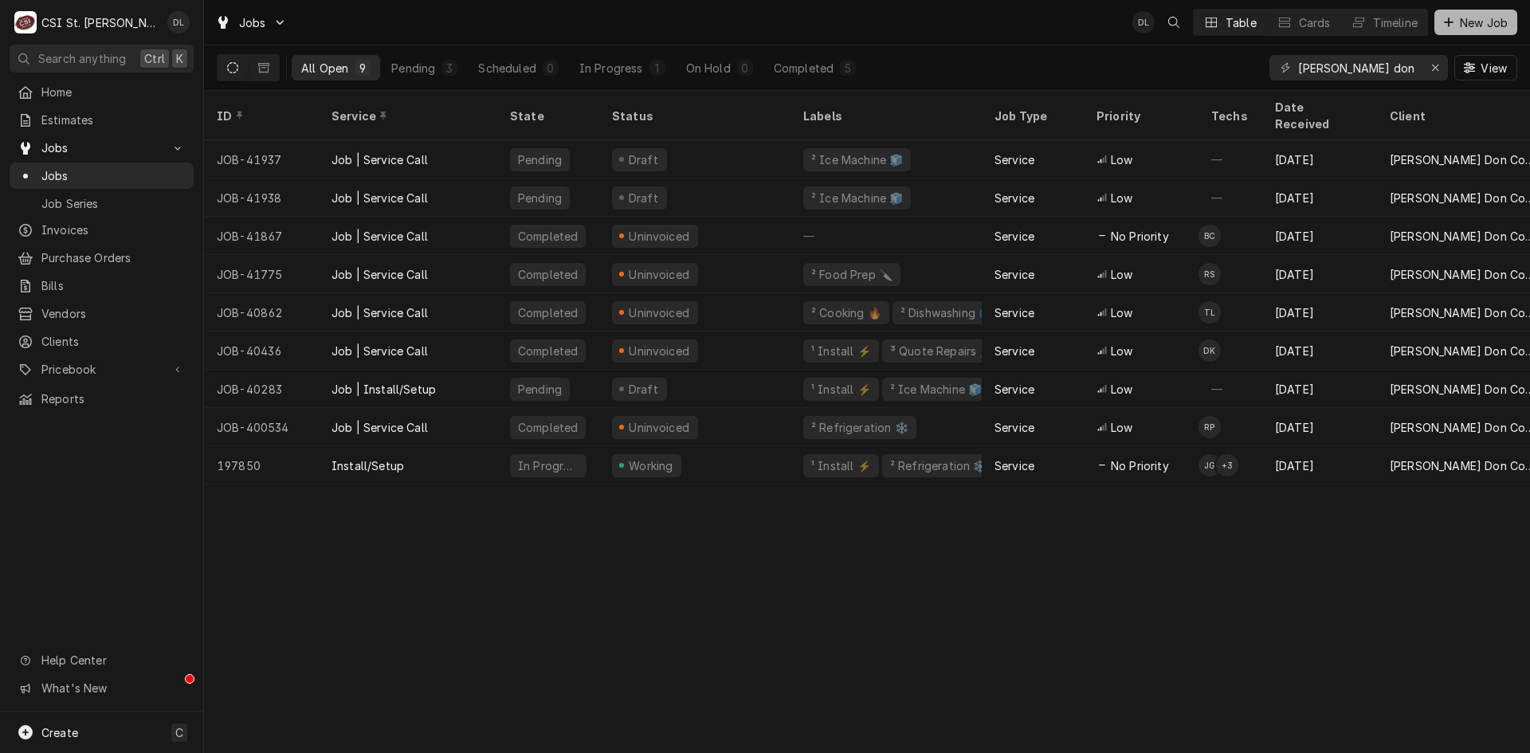
click at [1452, 18] on icon "Dynamic Content Wrapper" at bounding box center [1449, 22] width 10 height 11
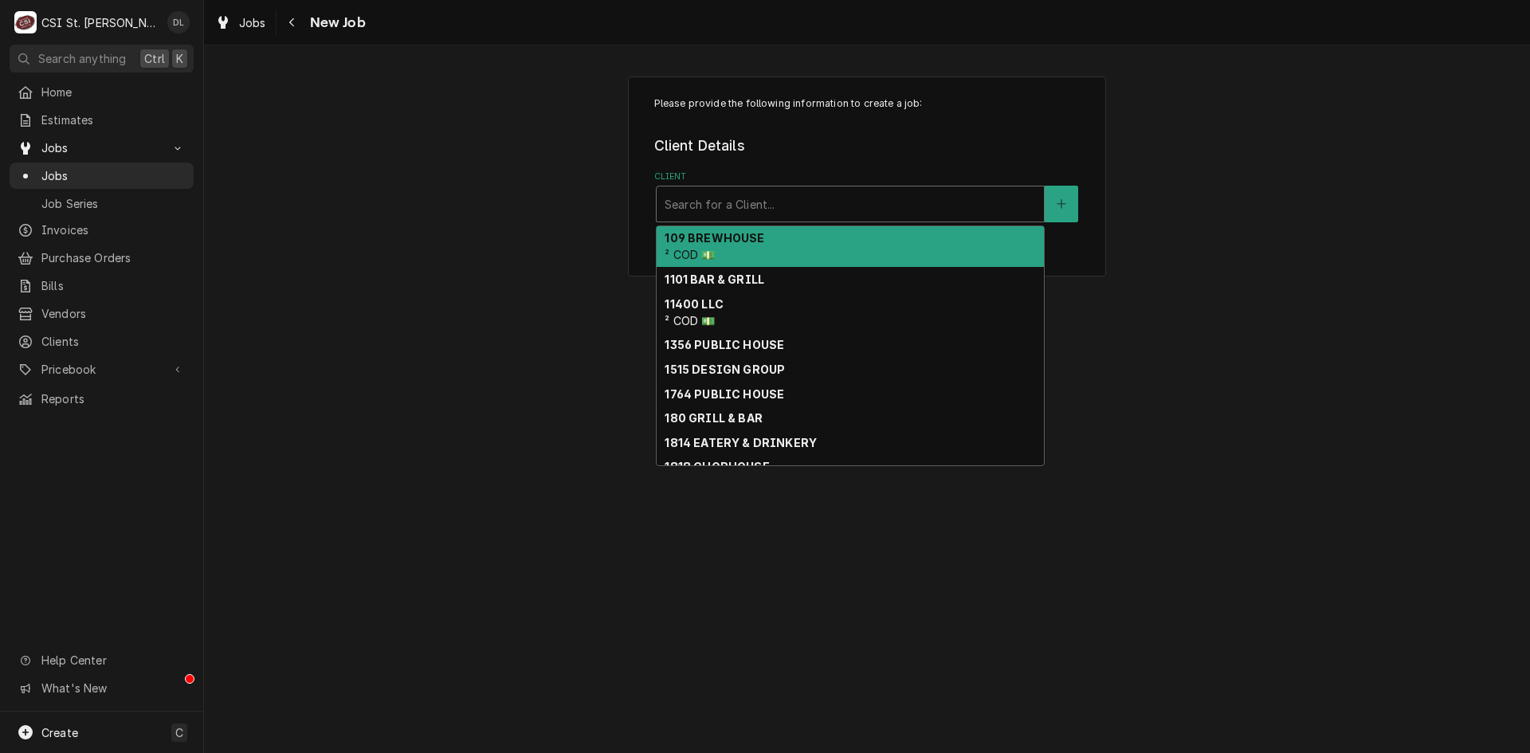
click at [769, 201] on div "Client" at bounding box center [850, 204] width 371 height 29
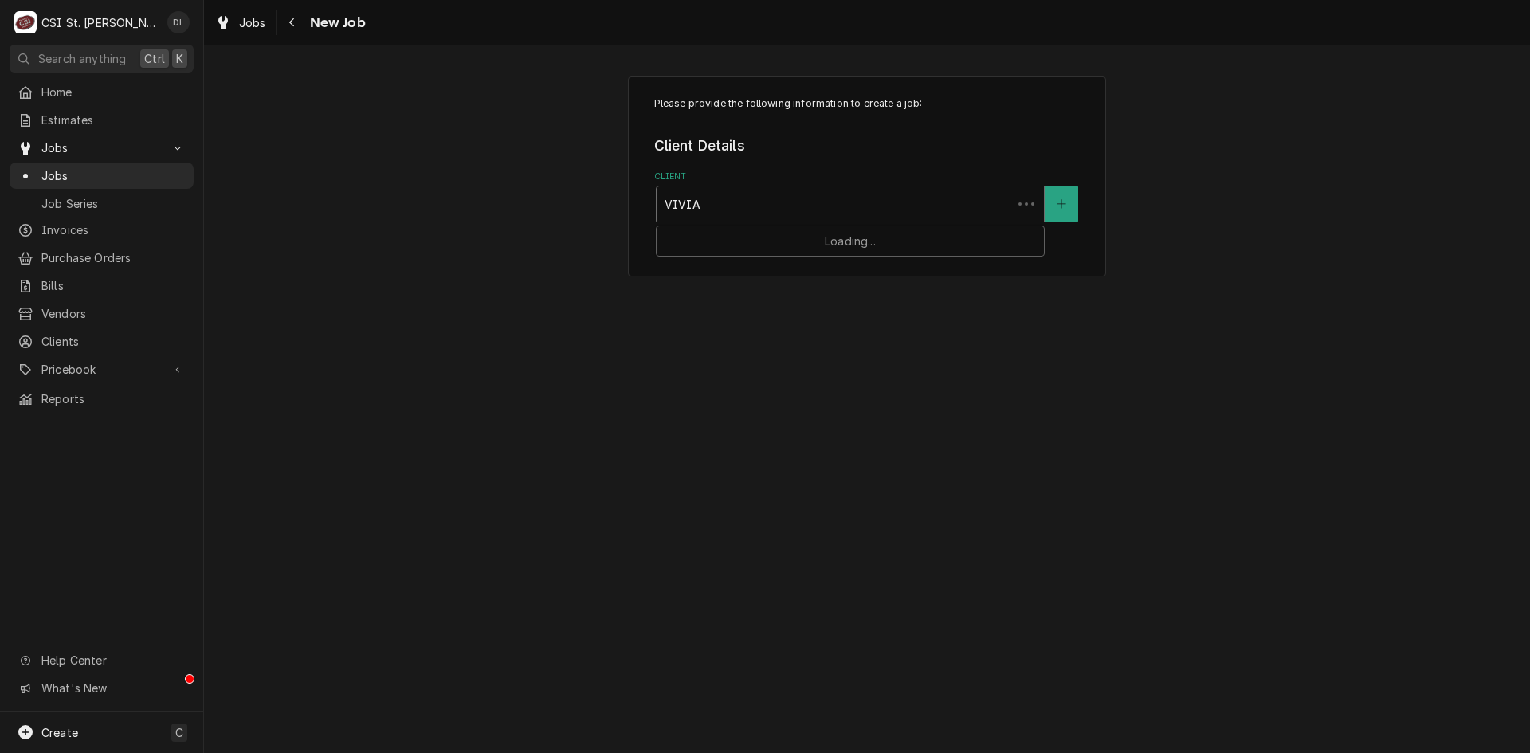
type input "[PERSON_NAME]"
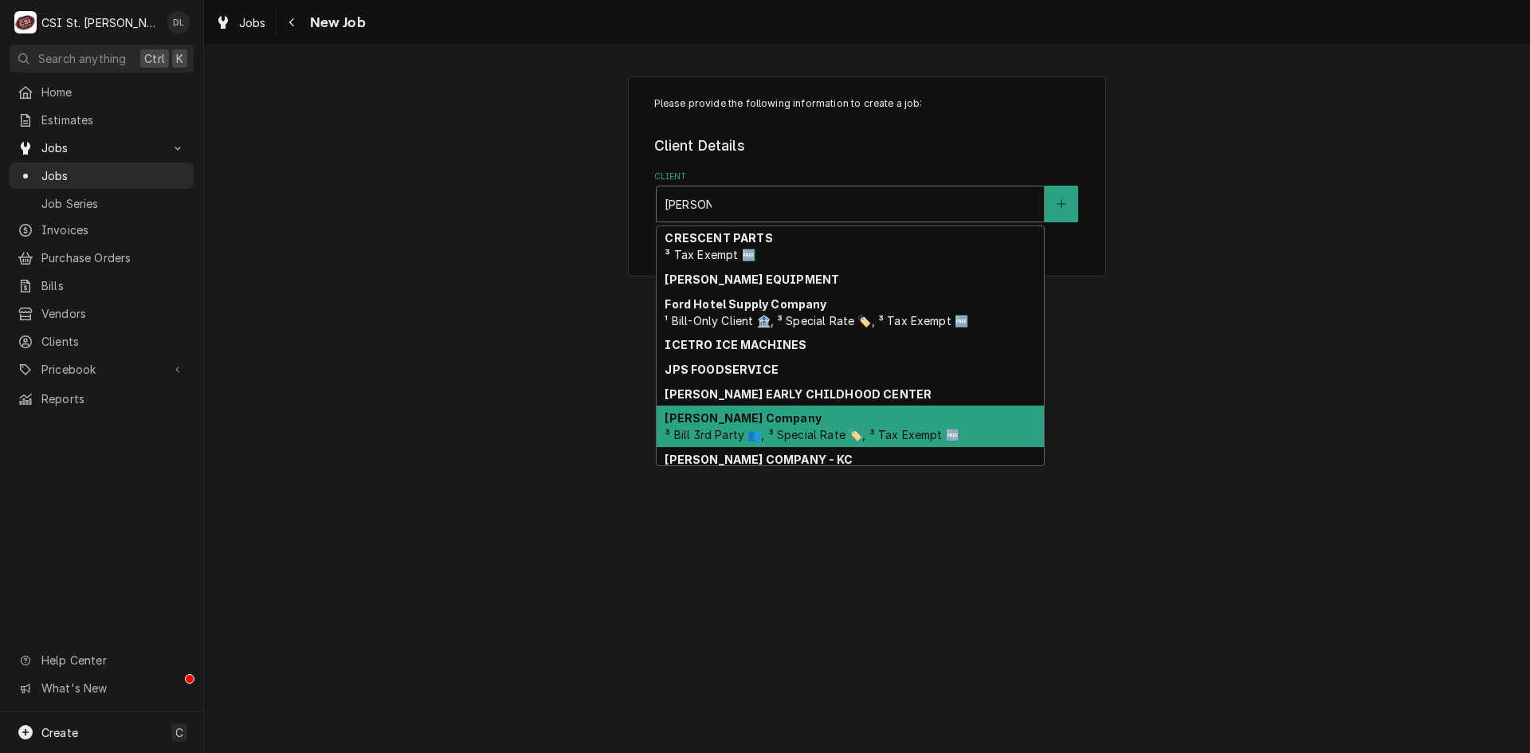
click at [817, 430] on span "³ Bill 3rd Party 👥, ³ Special Rate 🏷️, ³ Tax Exempt 🆓" at bounding box center [812, 435] width 294 height 14
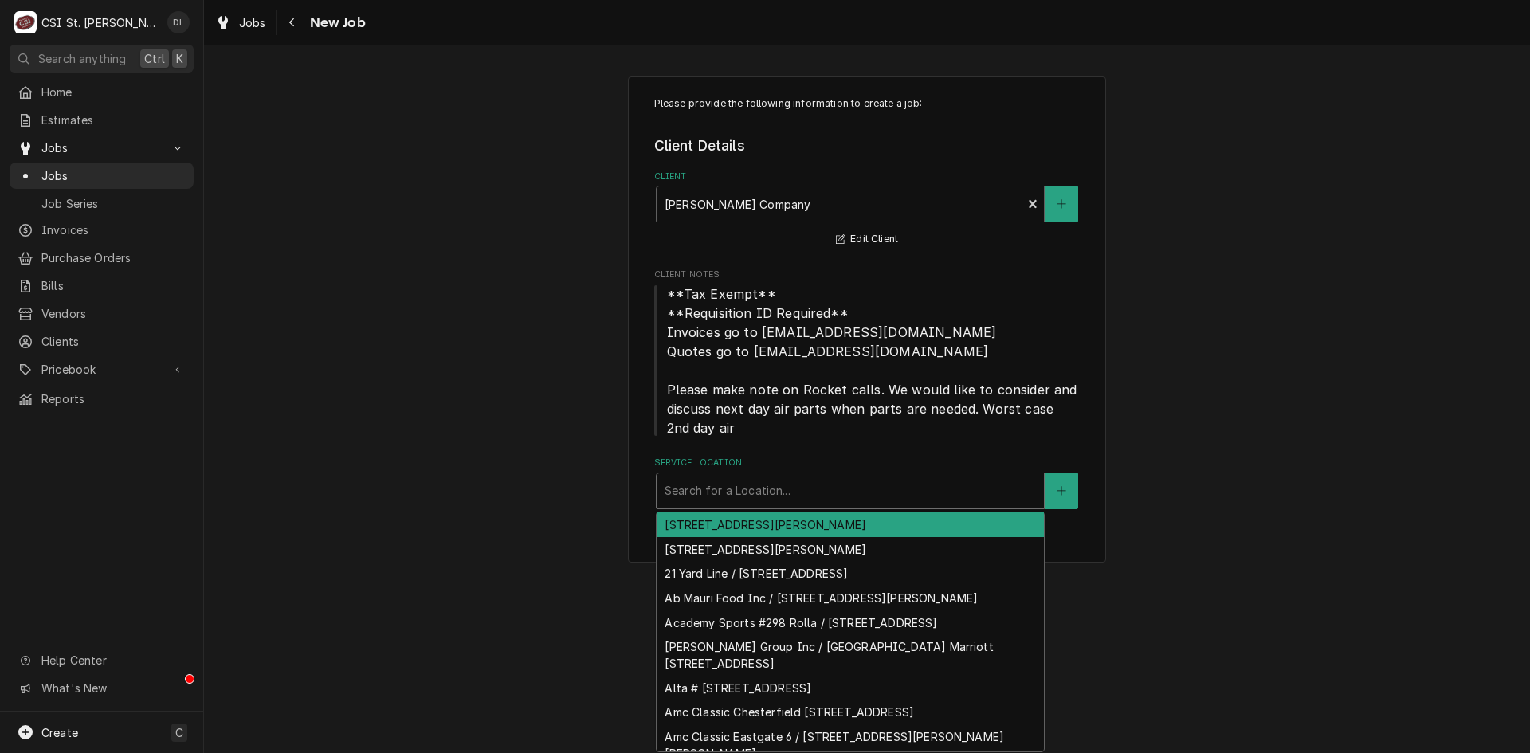
click at [909, 491] on div "Service Location" at bounding box center [850, 491] width 371 height 29
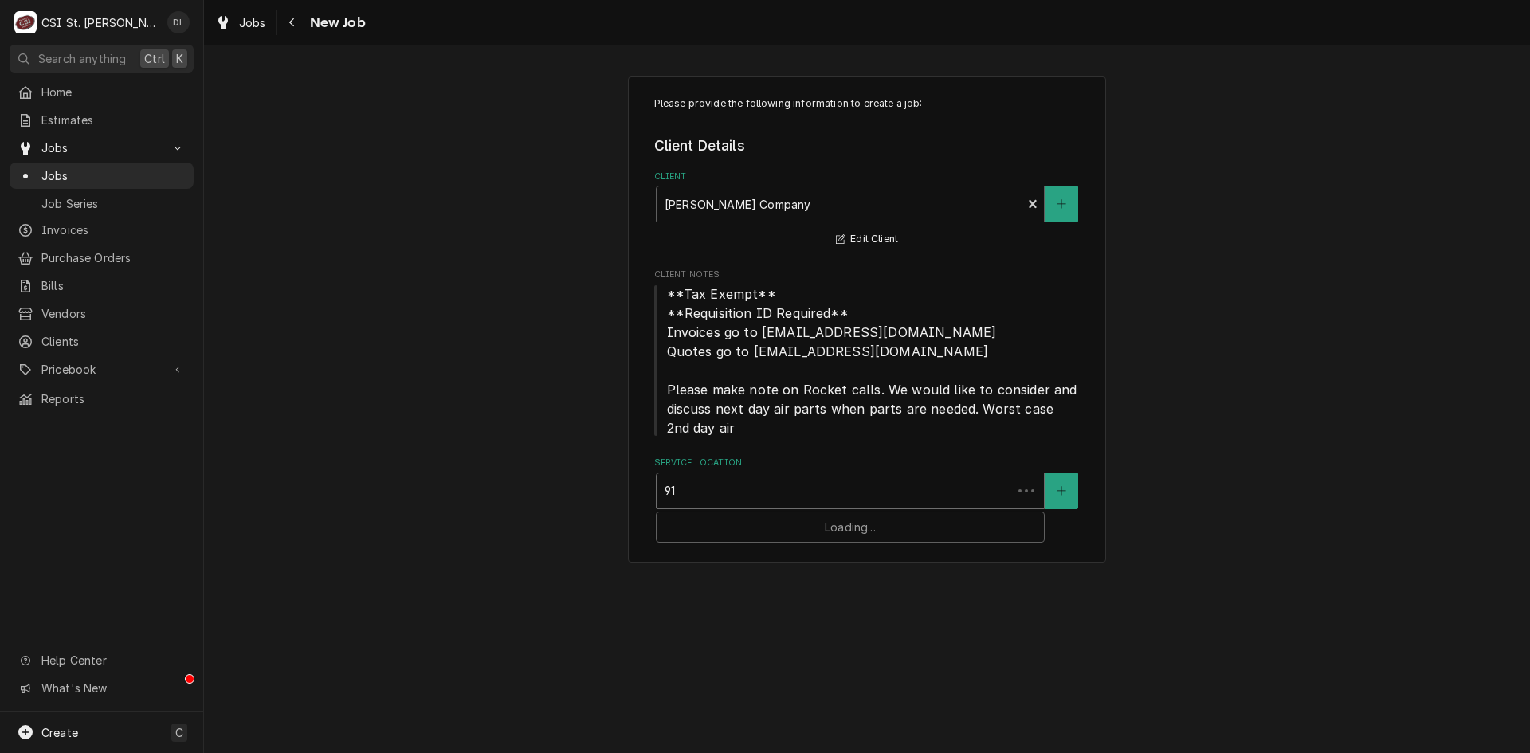
type input "914"
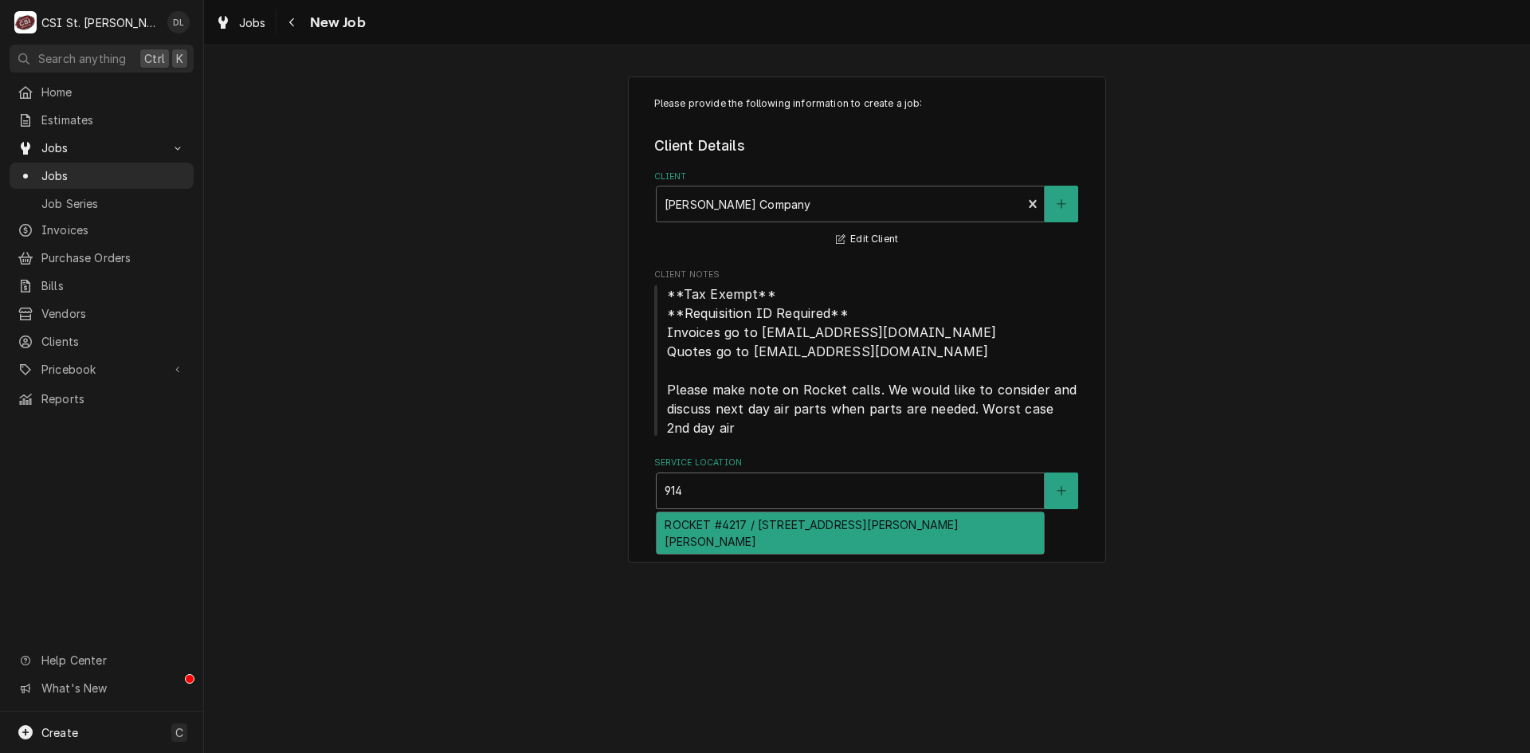
click at [851, 528] on div "ROCKET #4217 / [STREET_ADDRESS][PERSON_NAME][PERSON_NAME]" at bounding box center [850, 533] width 387 height 41
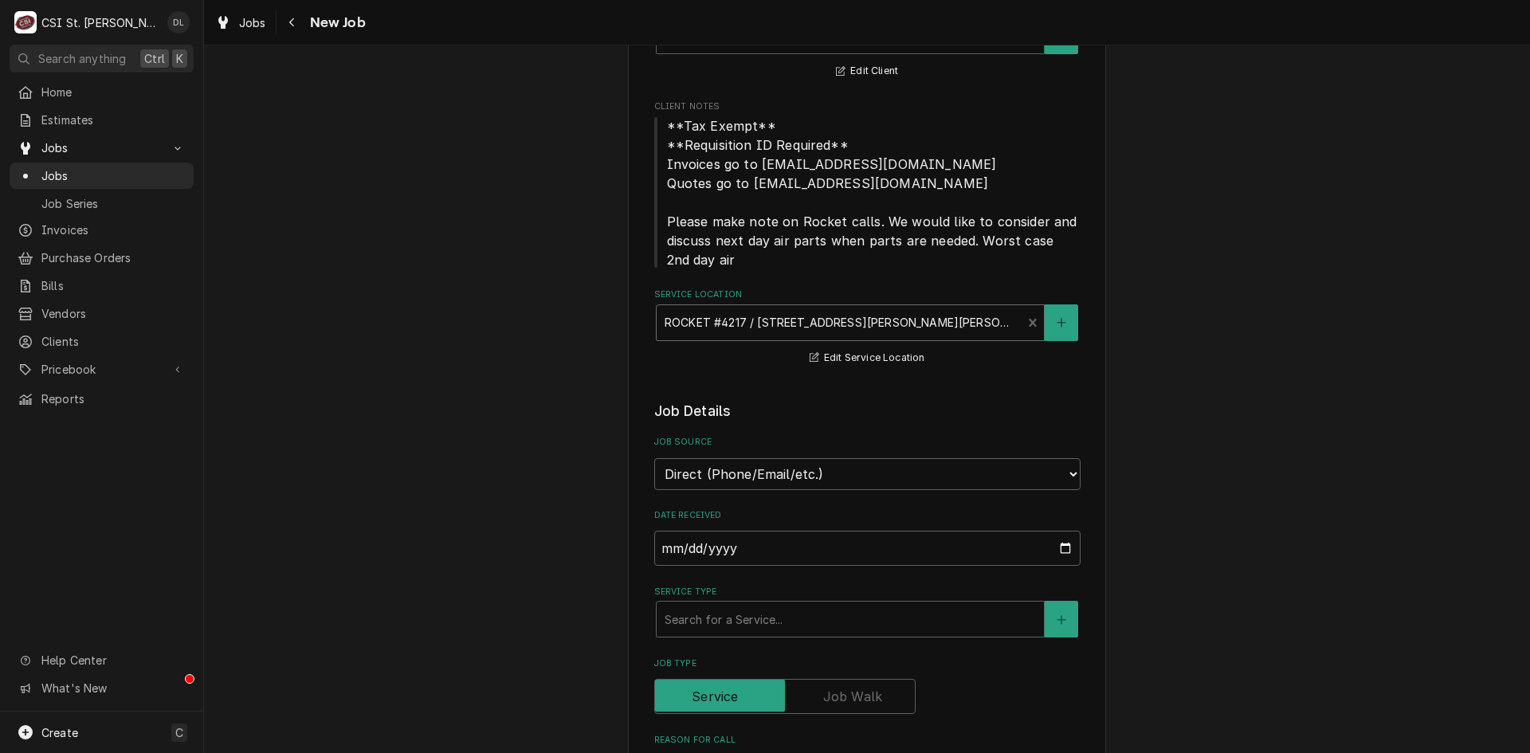
scroll to position [478, 0]
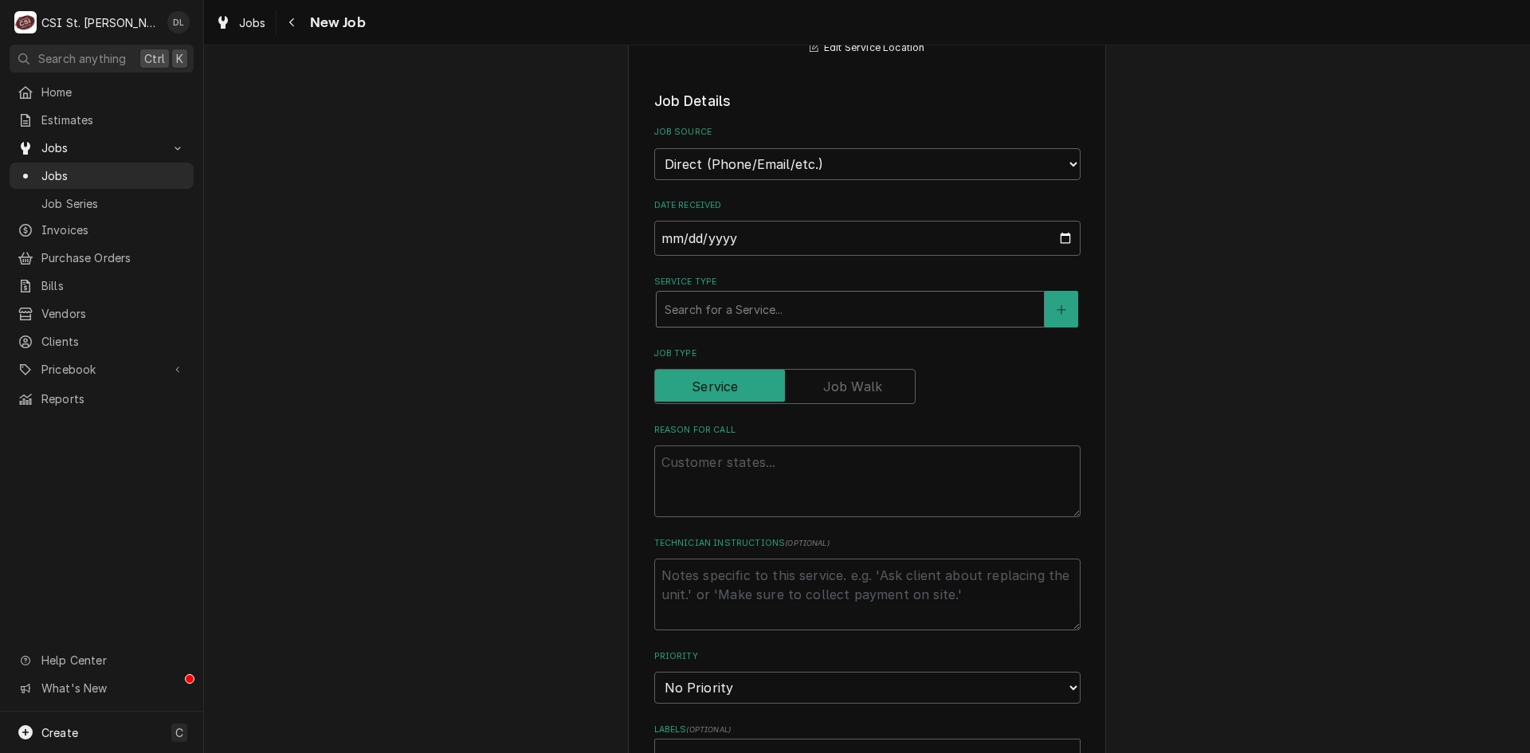
click at [796, 316] on div "Service Type" at bounding box center [850, 309] width 371 height 29
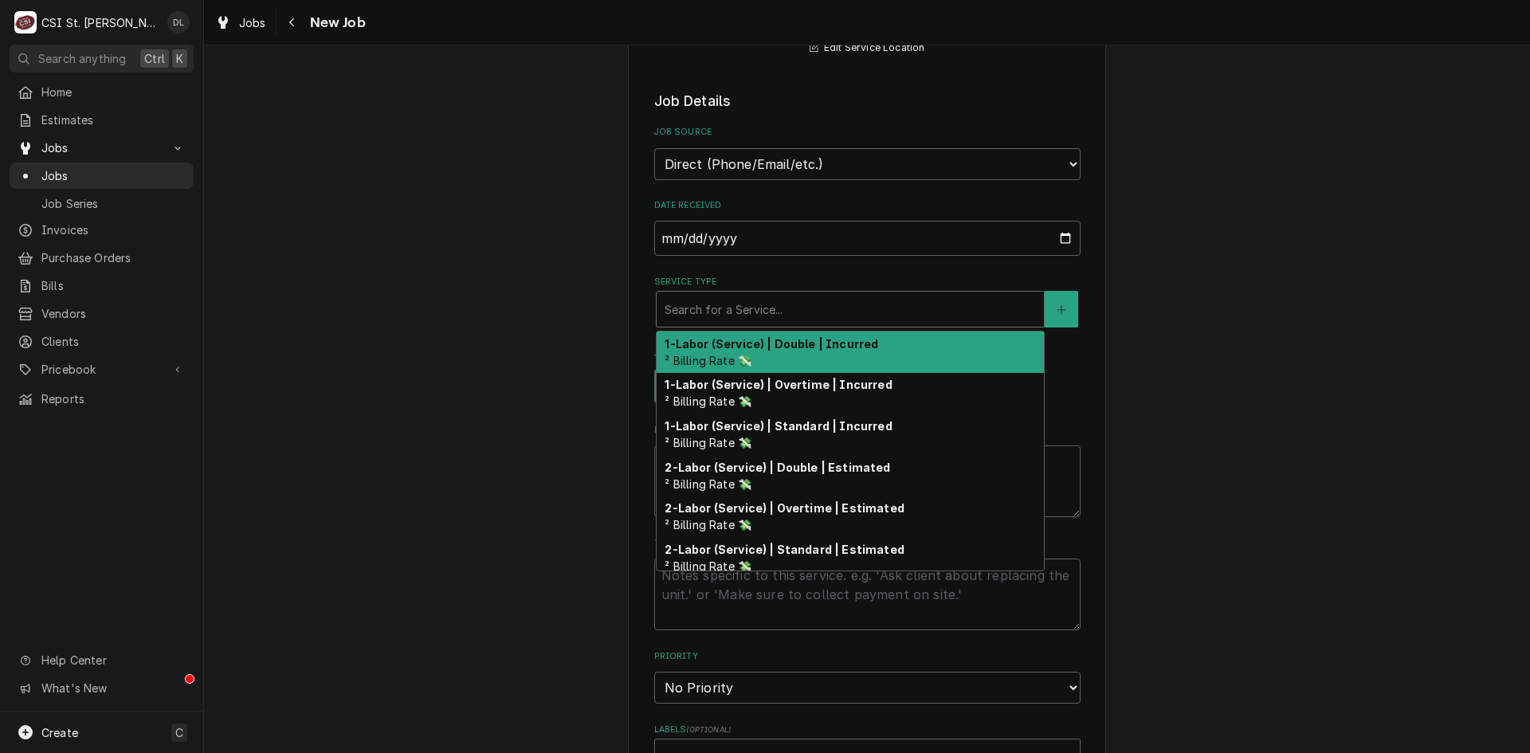
type textarea "x"
type input "S"
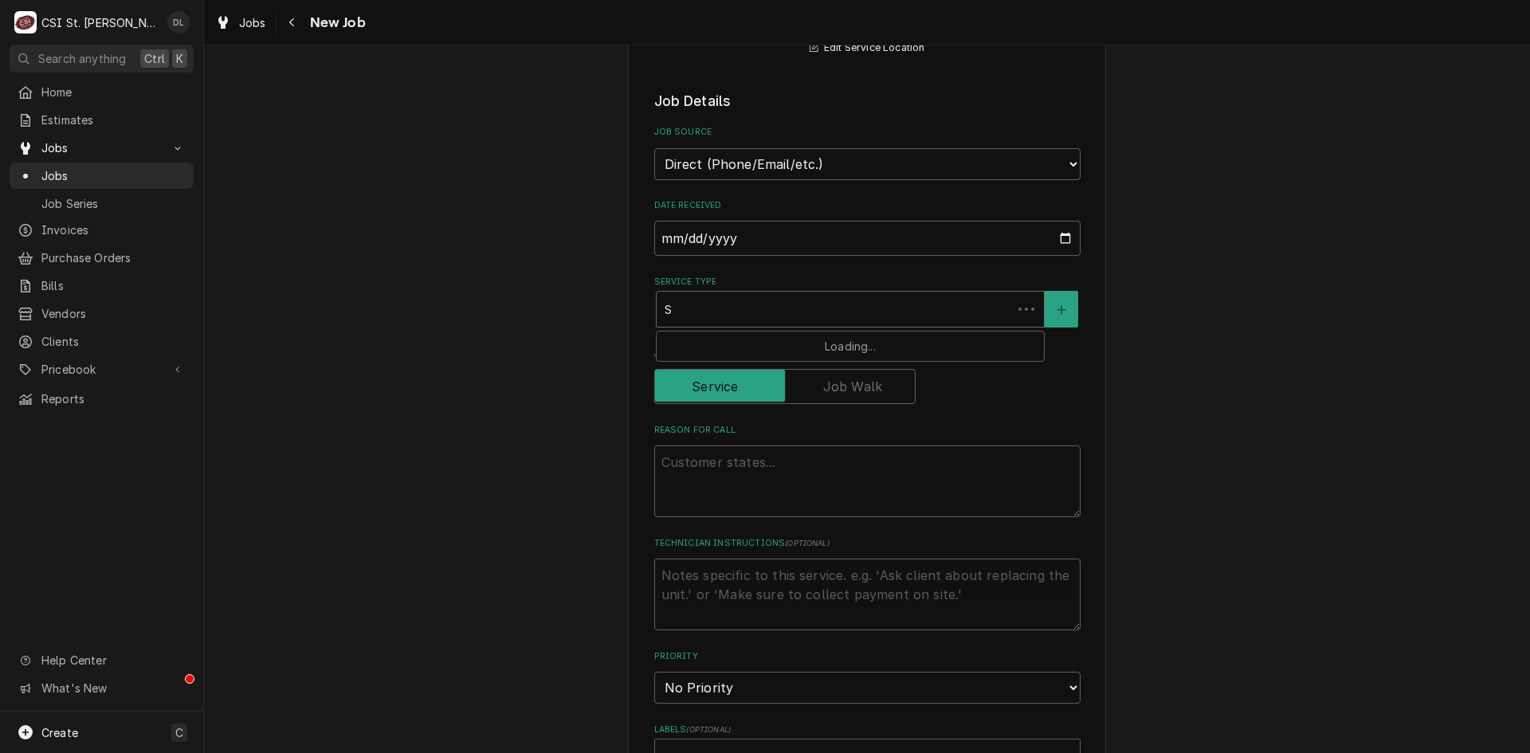
type textarea "x"
type input "SE"
type textarea "x"
type input "SER"
type textarea "x"
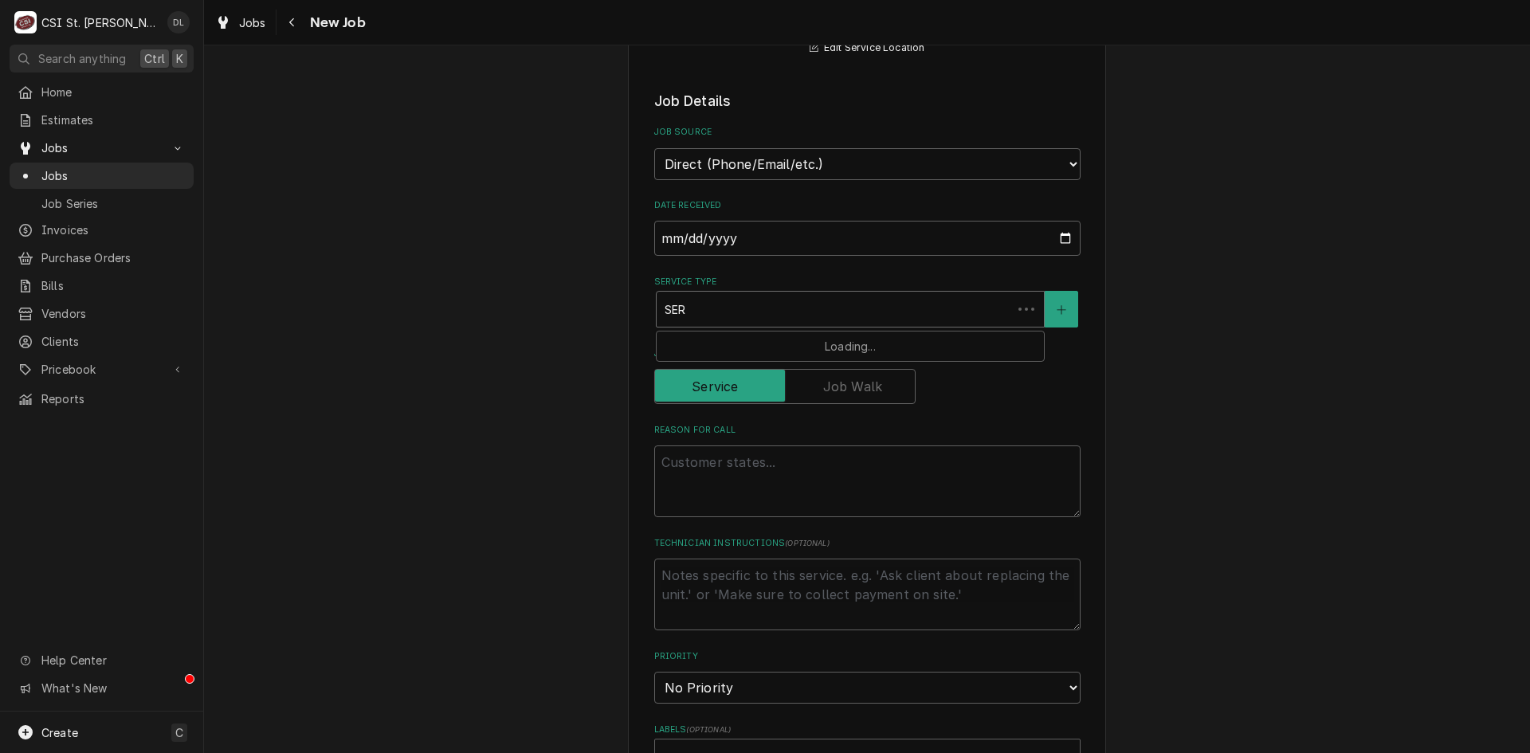
type input "SERV"
type textarea "x"
type input "SERVI"
type textarea "x"
type input "SERVIC"
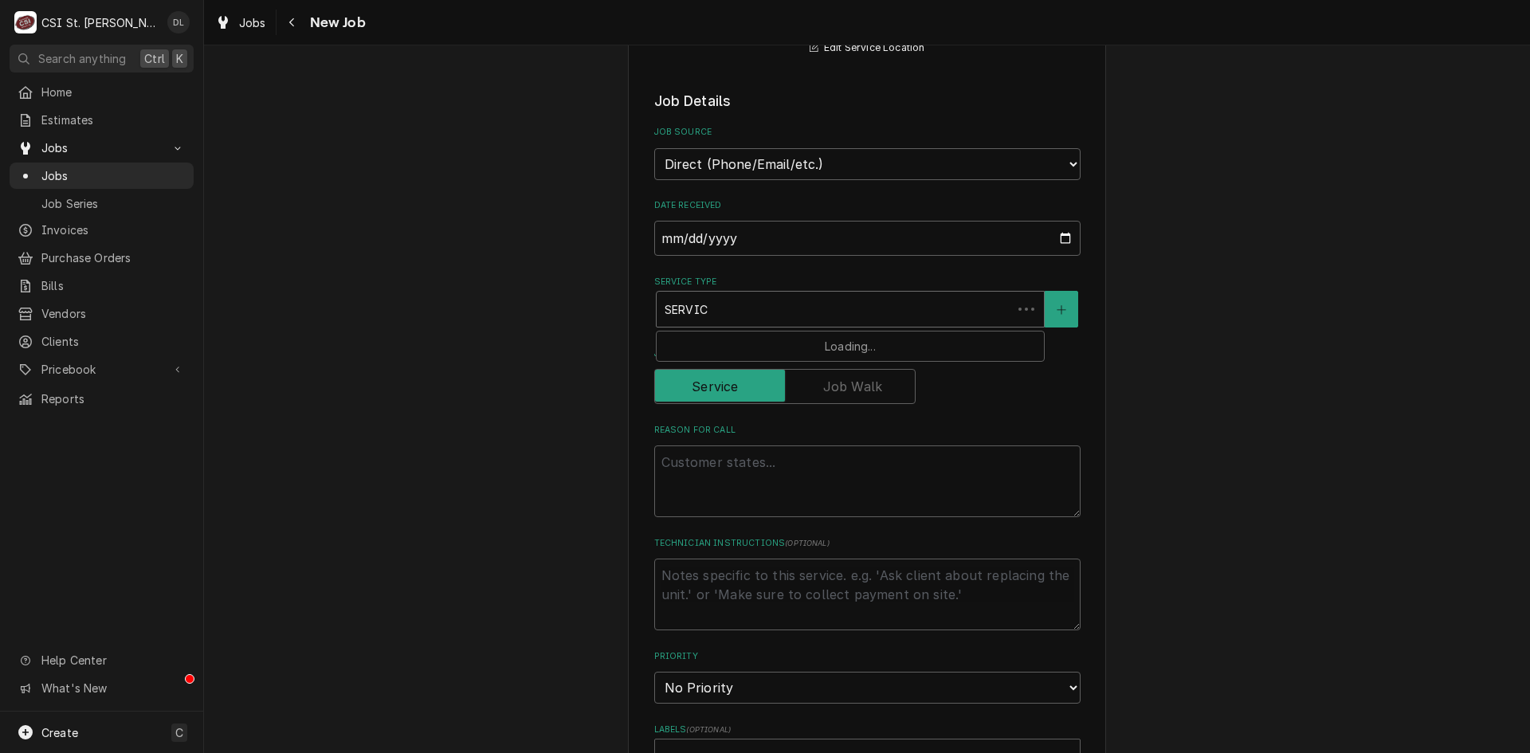
type textarea "x"
type input "SERVIC"
type textarea "x"
type input "SERVIC C"
type textarea "x"
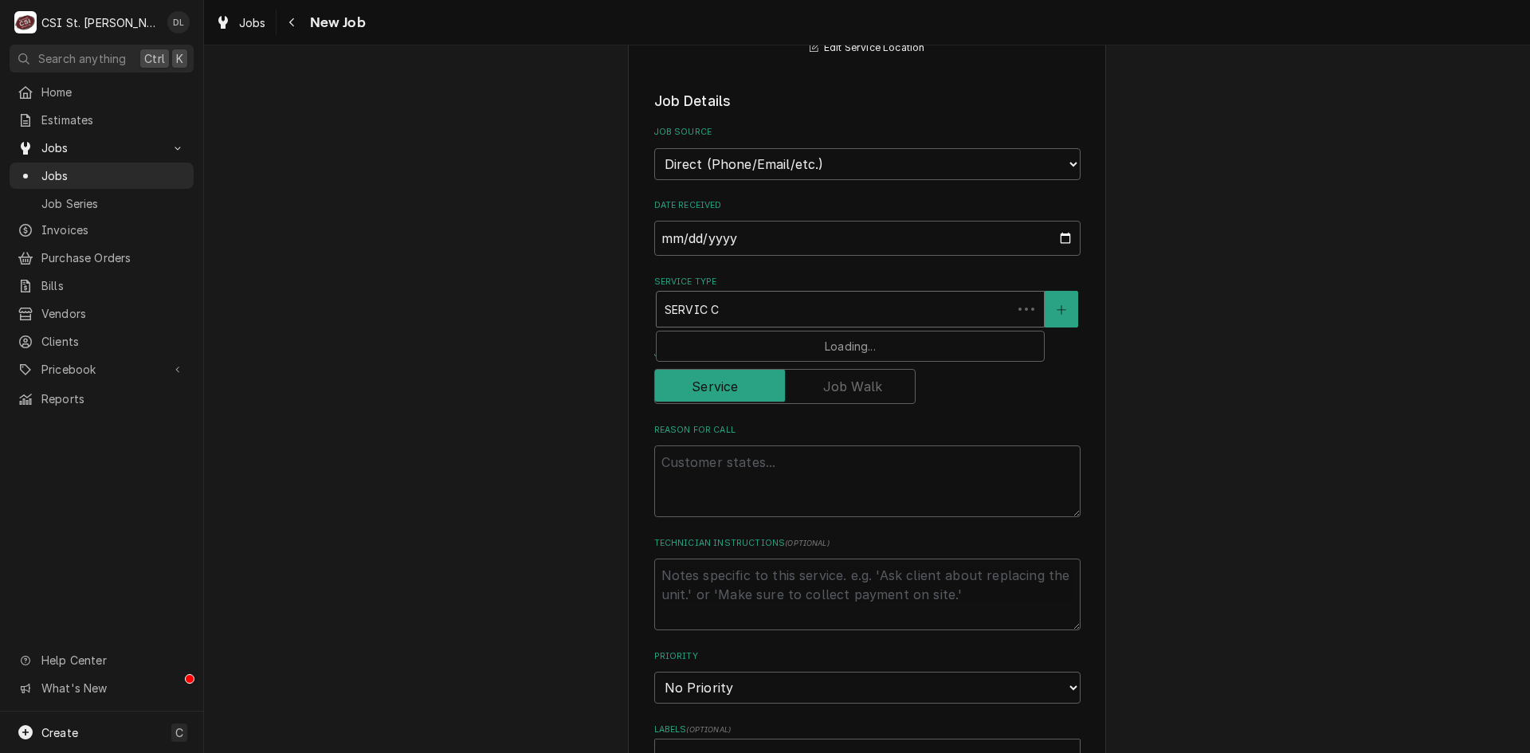
type input "SERVIC CA"
type textarea "x"
type input "SERVIC CAL"
type textarea "x"
type input "SERVIC CALL"
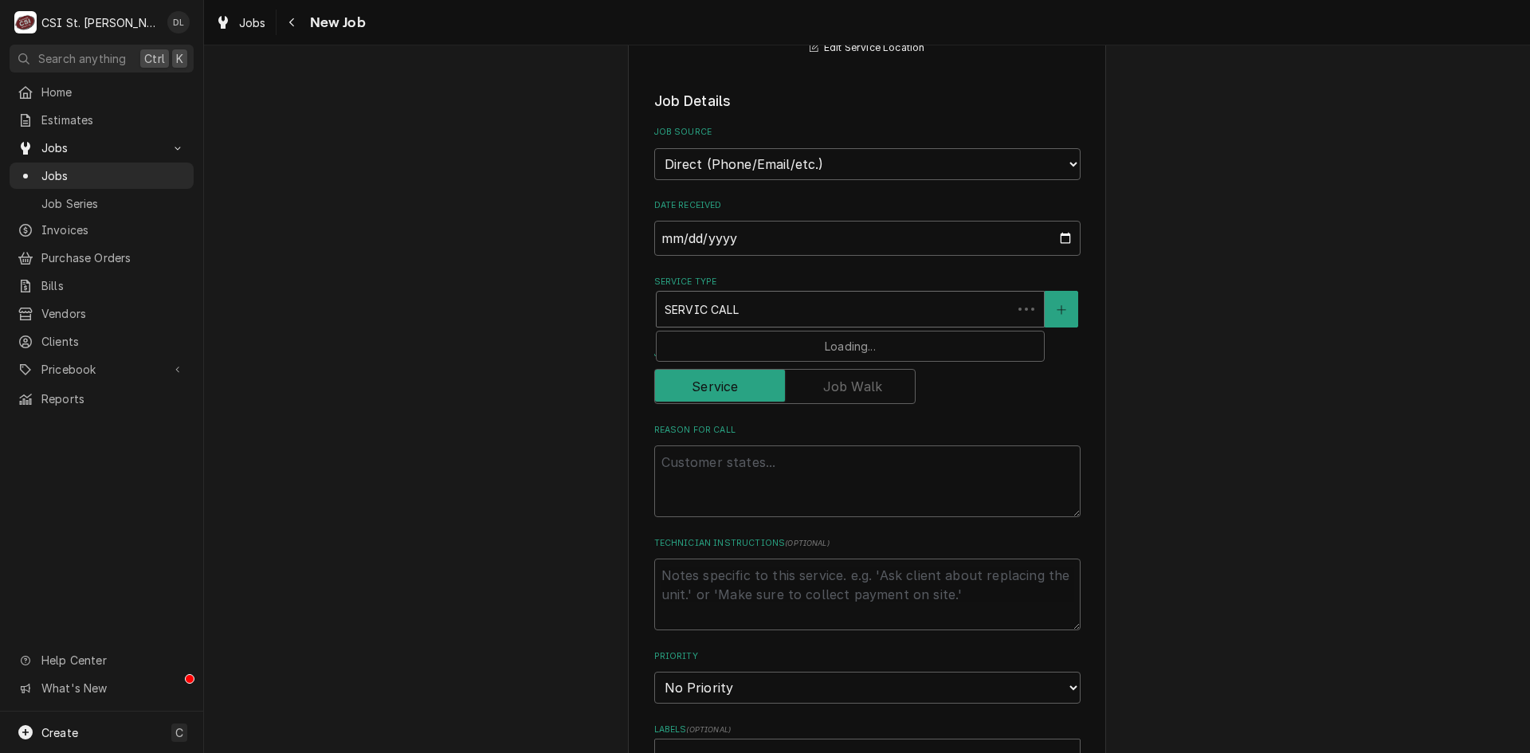
type textarea "x"
type input "SERVIC CAL"
type textarea "x"
type input "SERVIC CA"
type textarea "x"
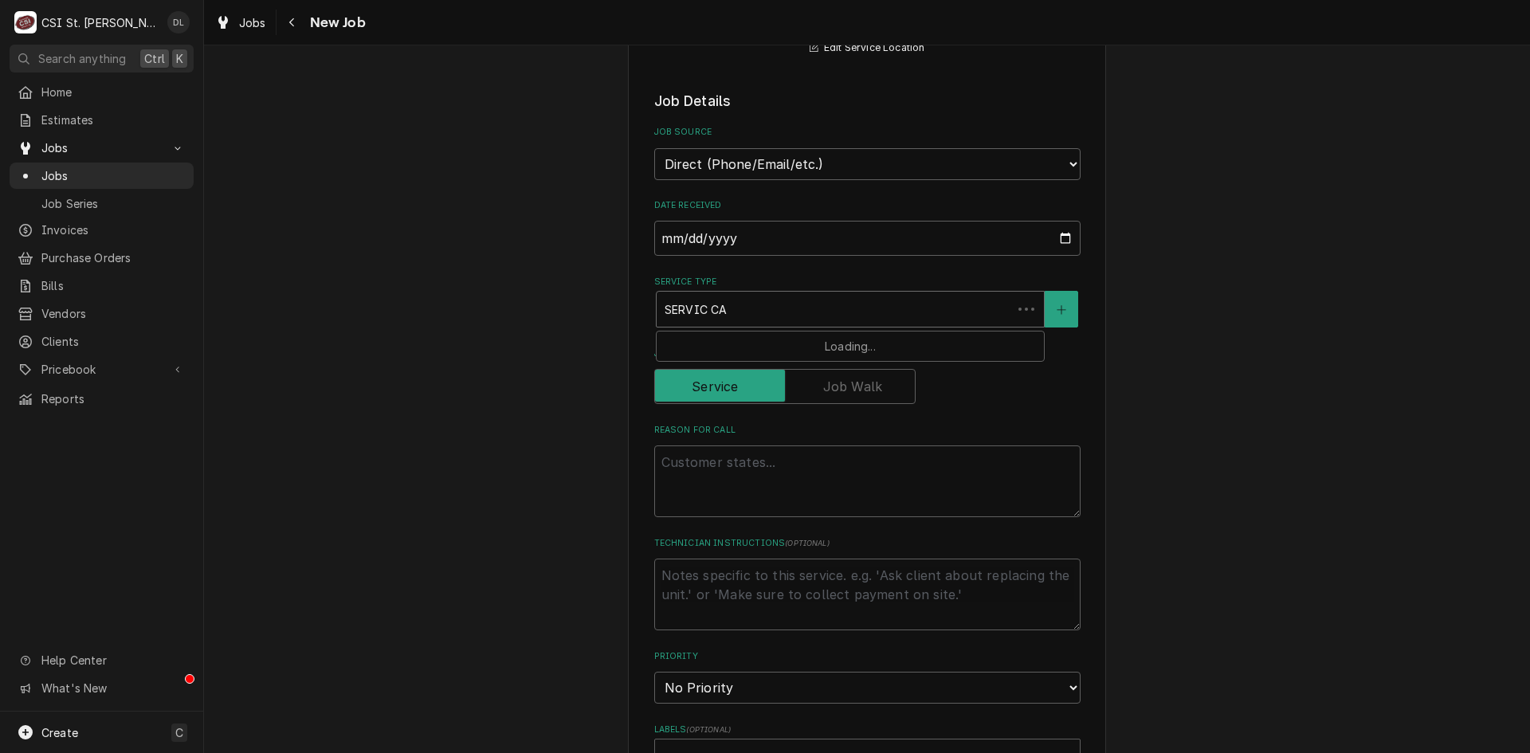
type input "SERVIC C"
type textarea "x"
type input "SERVIC"
type textarea "x"
type input "SERVICE"
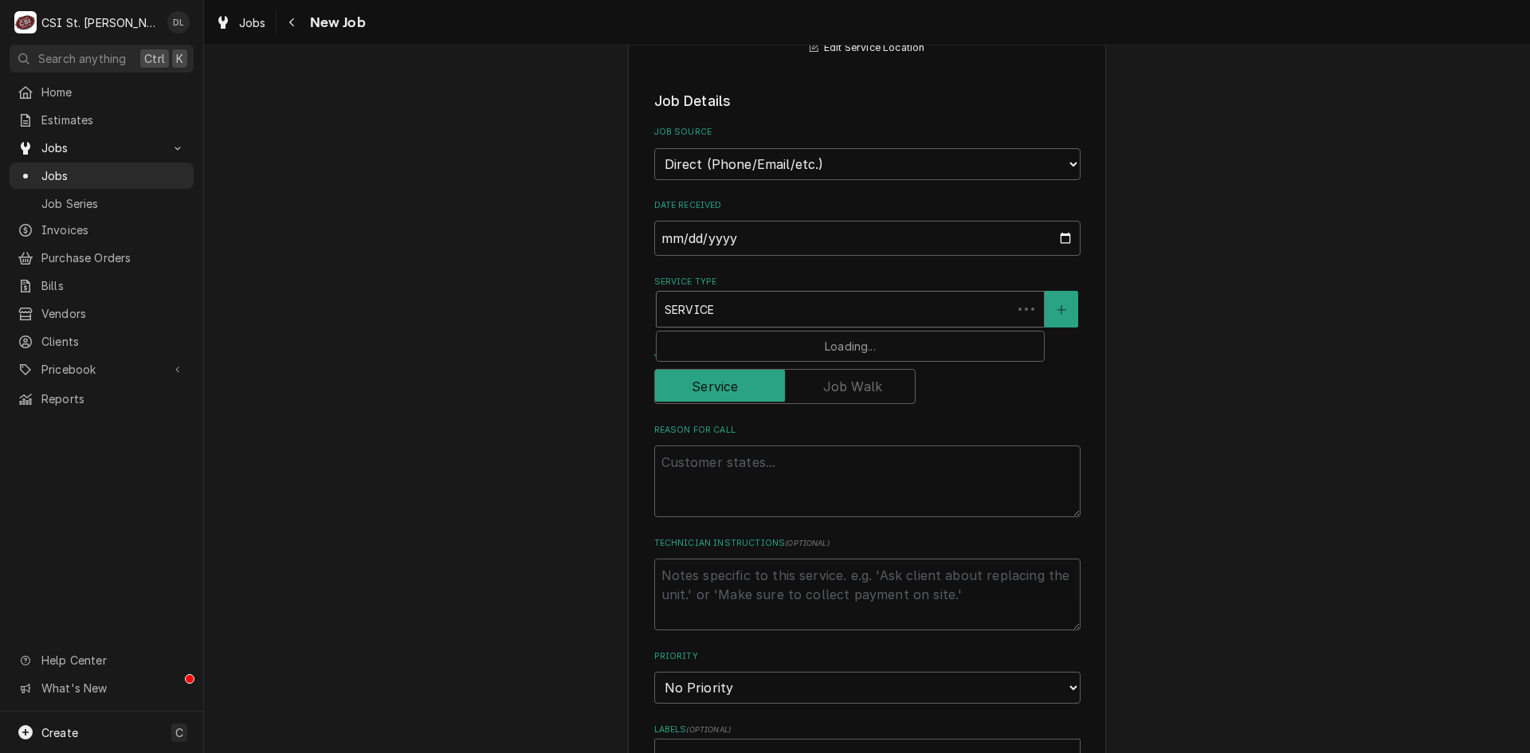
type textarea "x"
type input "SERVICE"
type textarea "x"
type input "SERVICE CA"
type textarea "x"
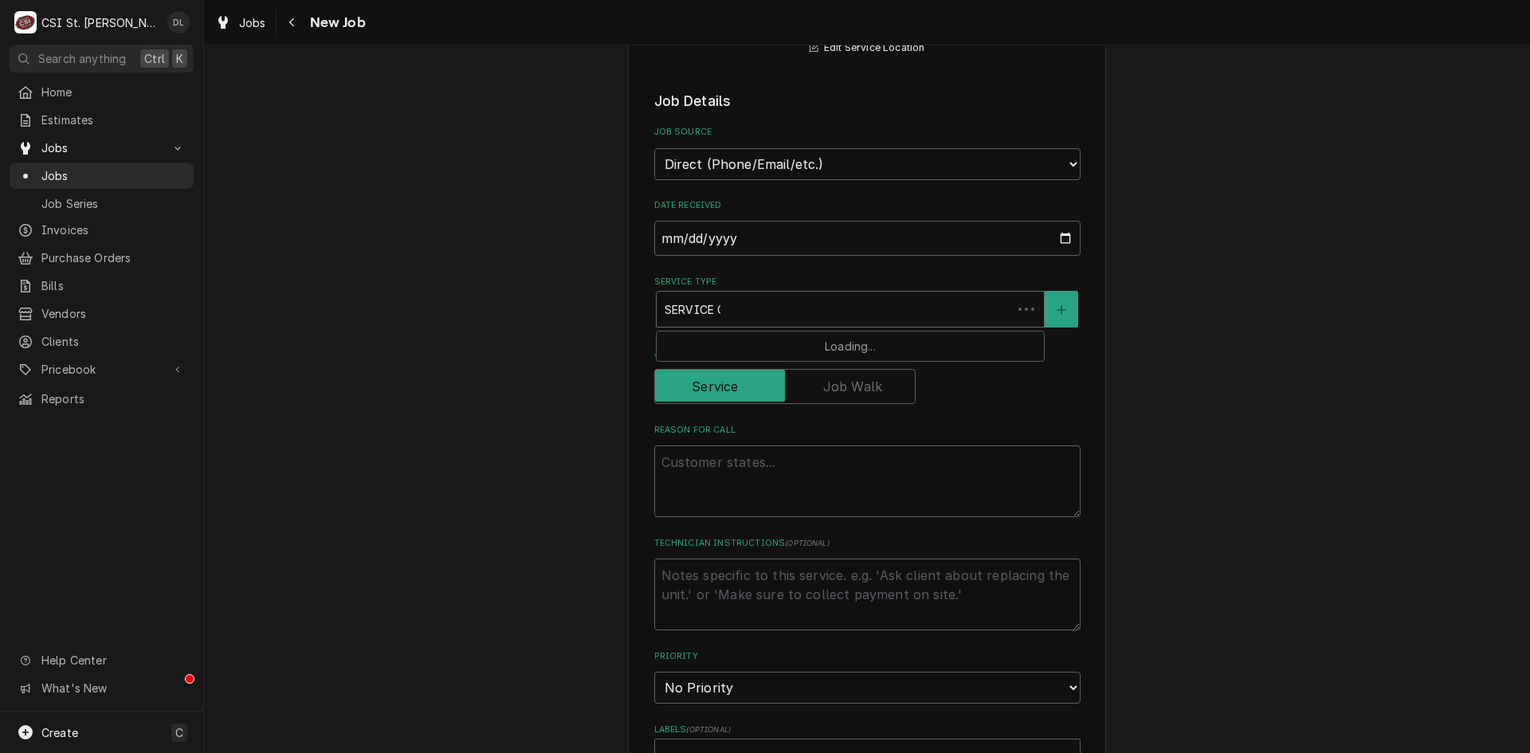
type input "SERVICE CAL"
type textarea "x"
type input "SERVICE CALL"
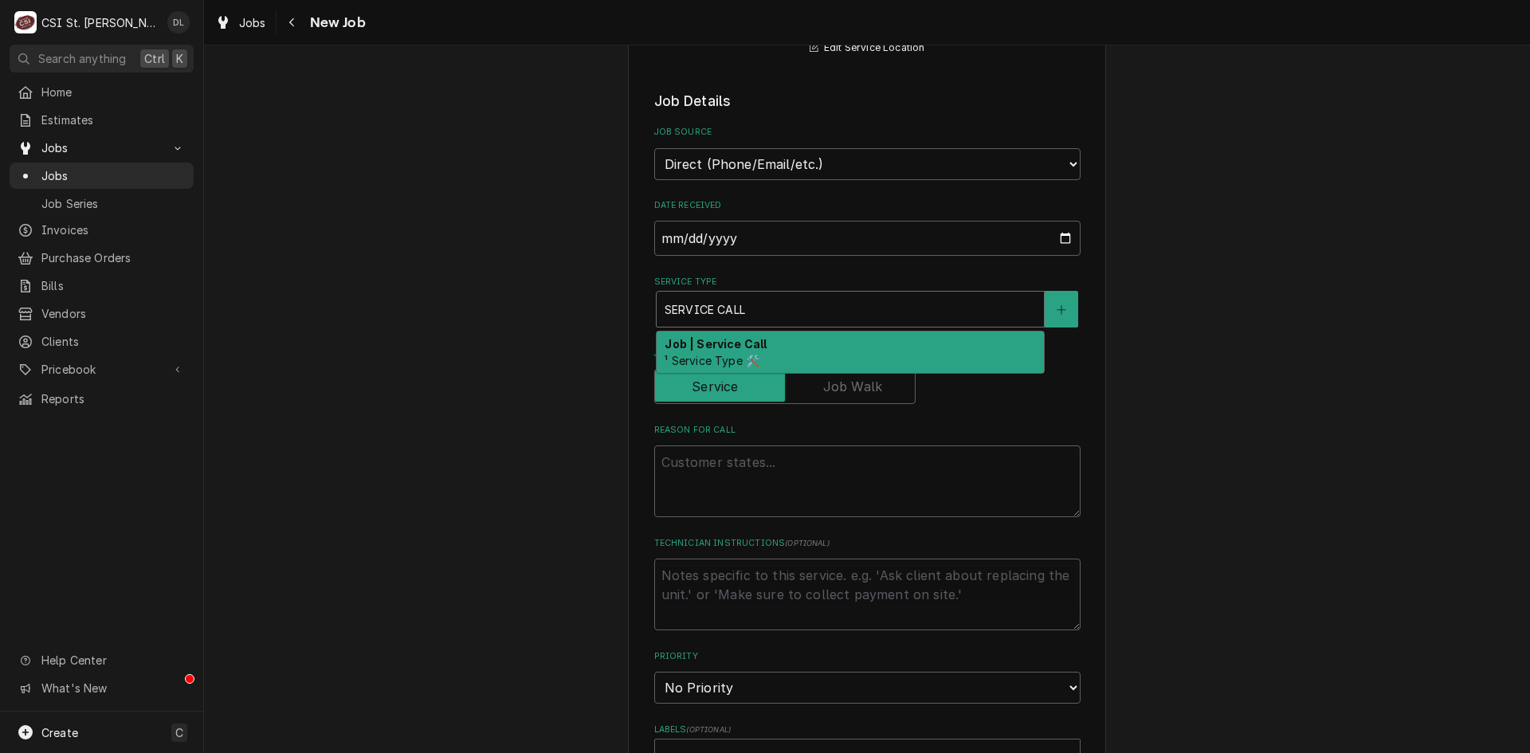
click at [756, 344] on strong "Job | Service Call" at bounding box center [716, 344] width 102 height 14
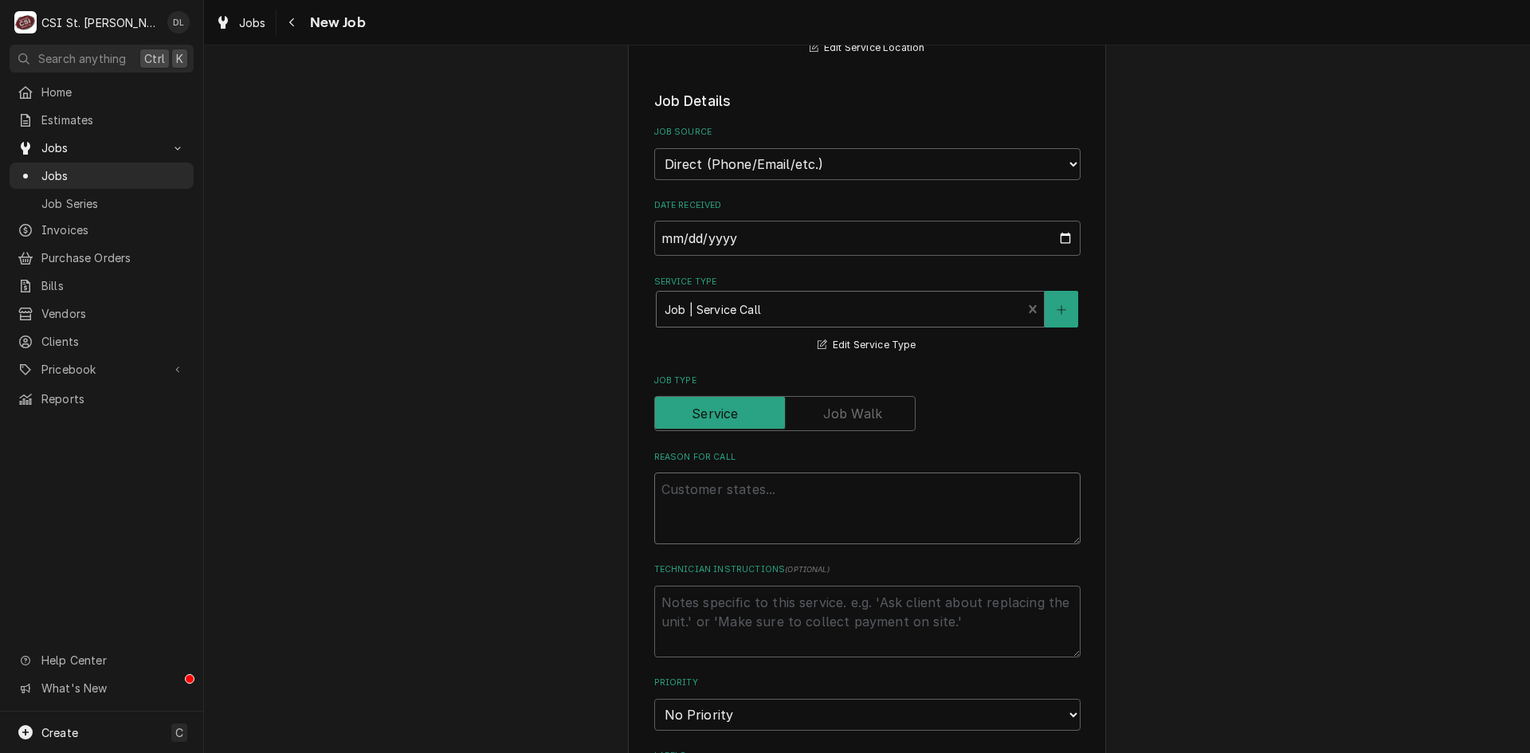
click at [719, 502] on textarea "Reason For Call" at bounding box center [867, 509] width 426 height 72
type textarea "x"
type textarea "s"
type textarea "x"
type textarea "sL"
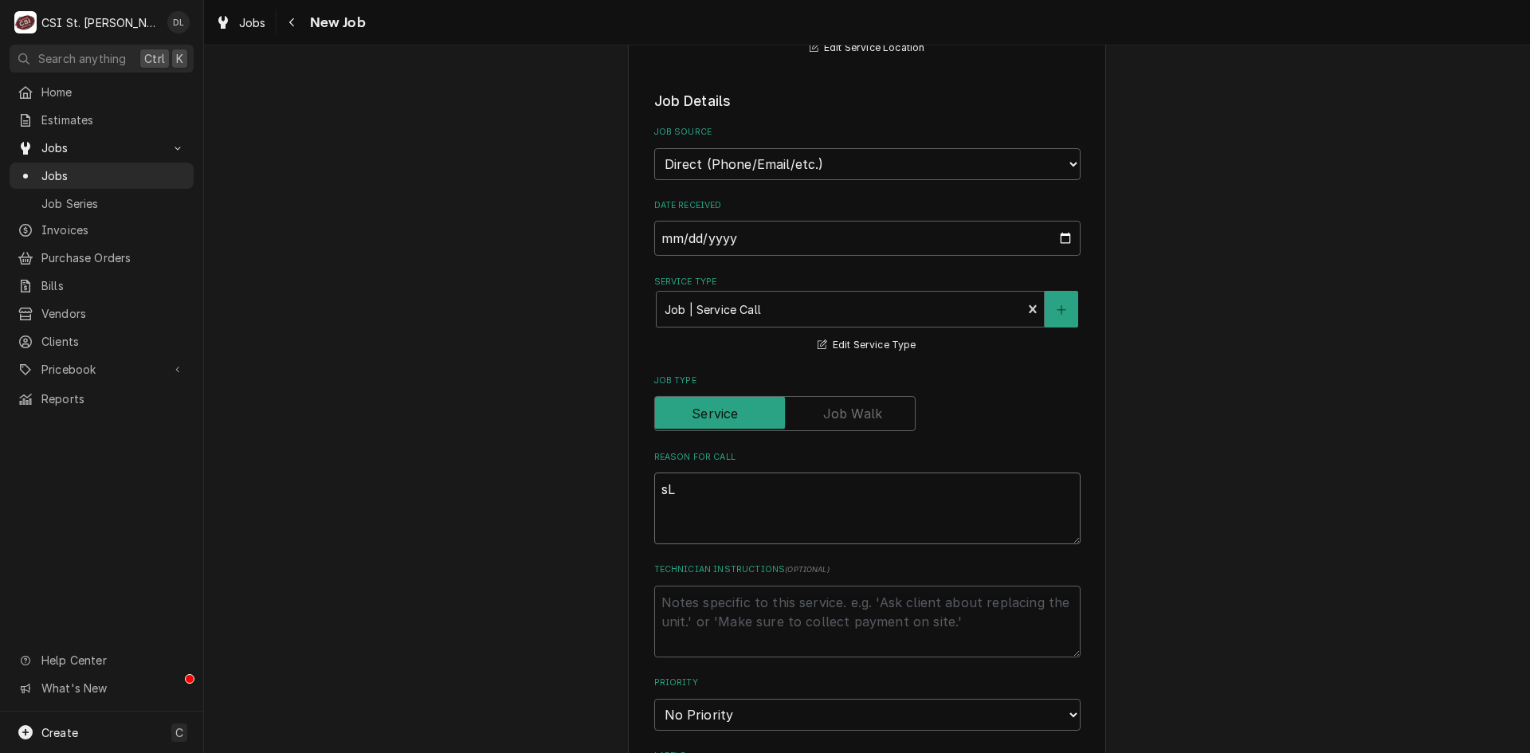
type textarea "x"
type textarea "sLU"
type textarea "x"
type textarea "sLUS"
type textarea "x"
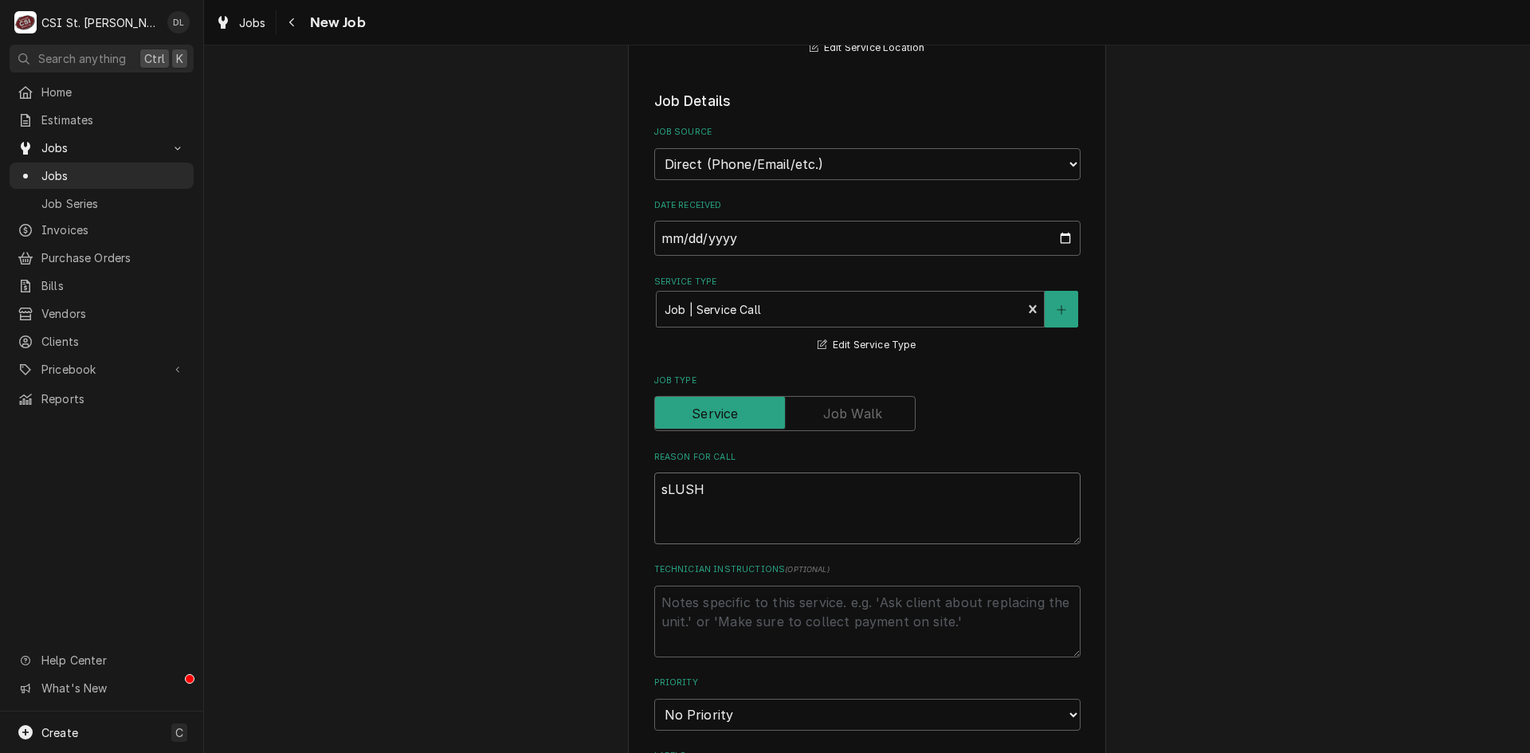
type textarea "sLUSHI"
type textarea "x"
type textarea "sLUSHIE"
type textarea "x"
type textarea "sLUSHIE"
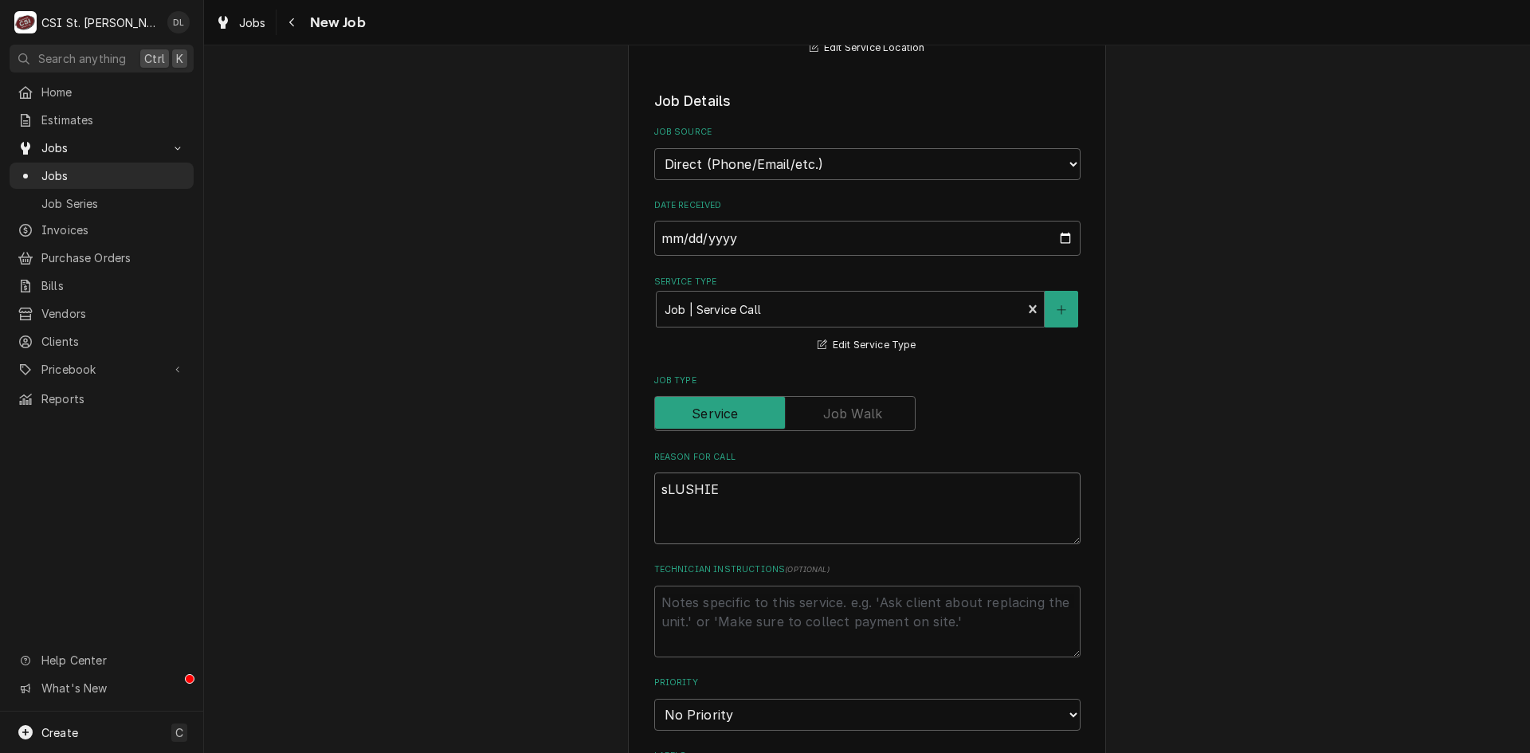
type textarea "x"
type textarea "sLUSHIE"
type textarea "x"
type textarea "sLUSHI"
type textarea "x"
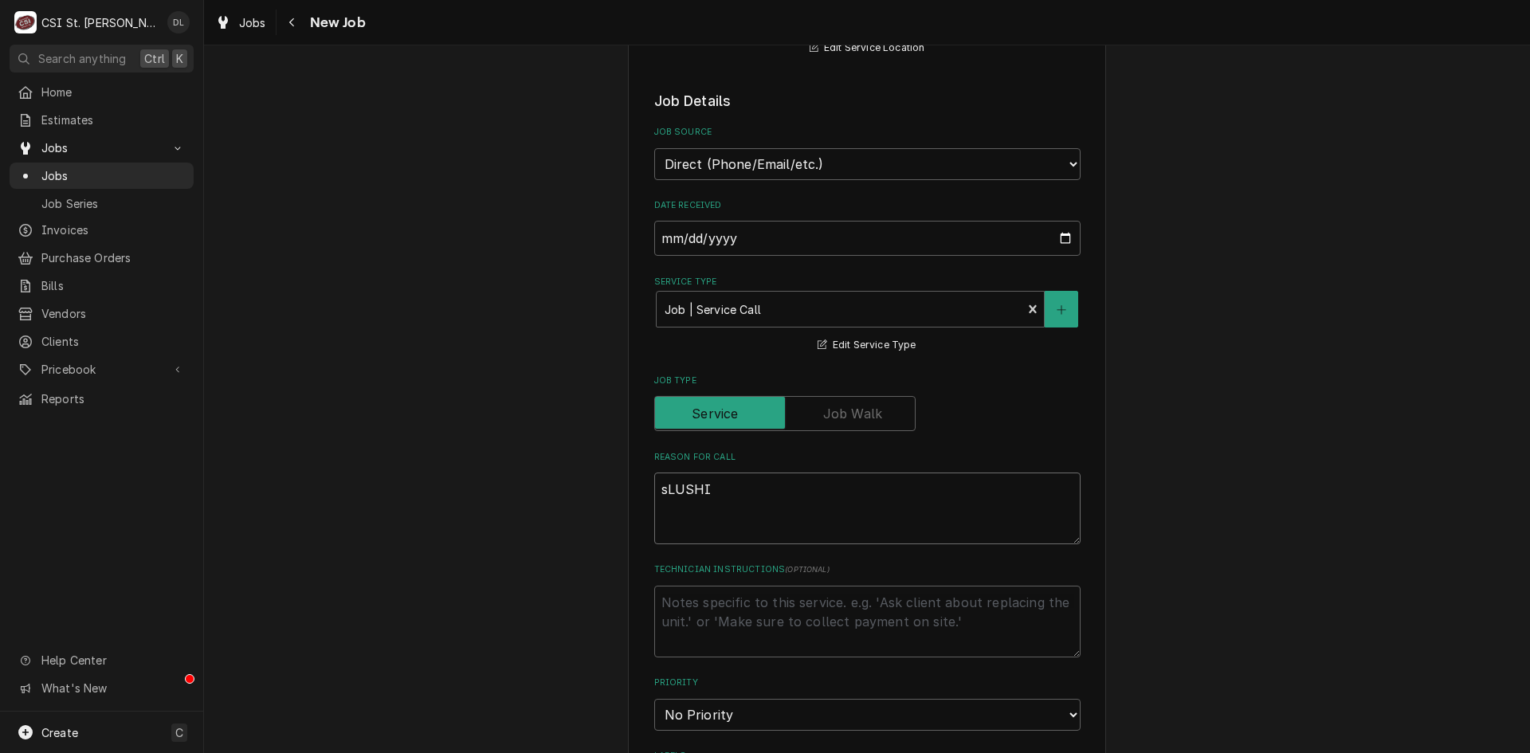
type textarea "sLUSH"
type textarea "x"
type textarea "sLUS"
type textarea "x"
type textarea "sLU"
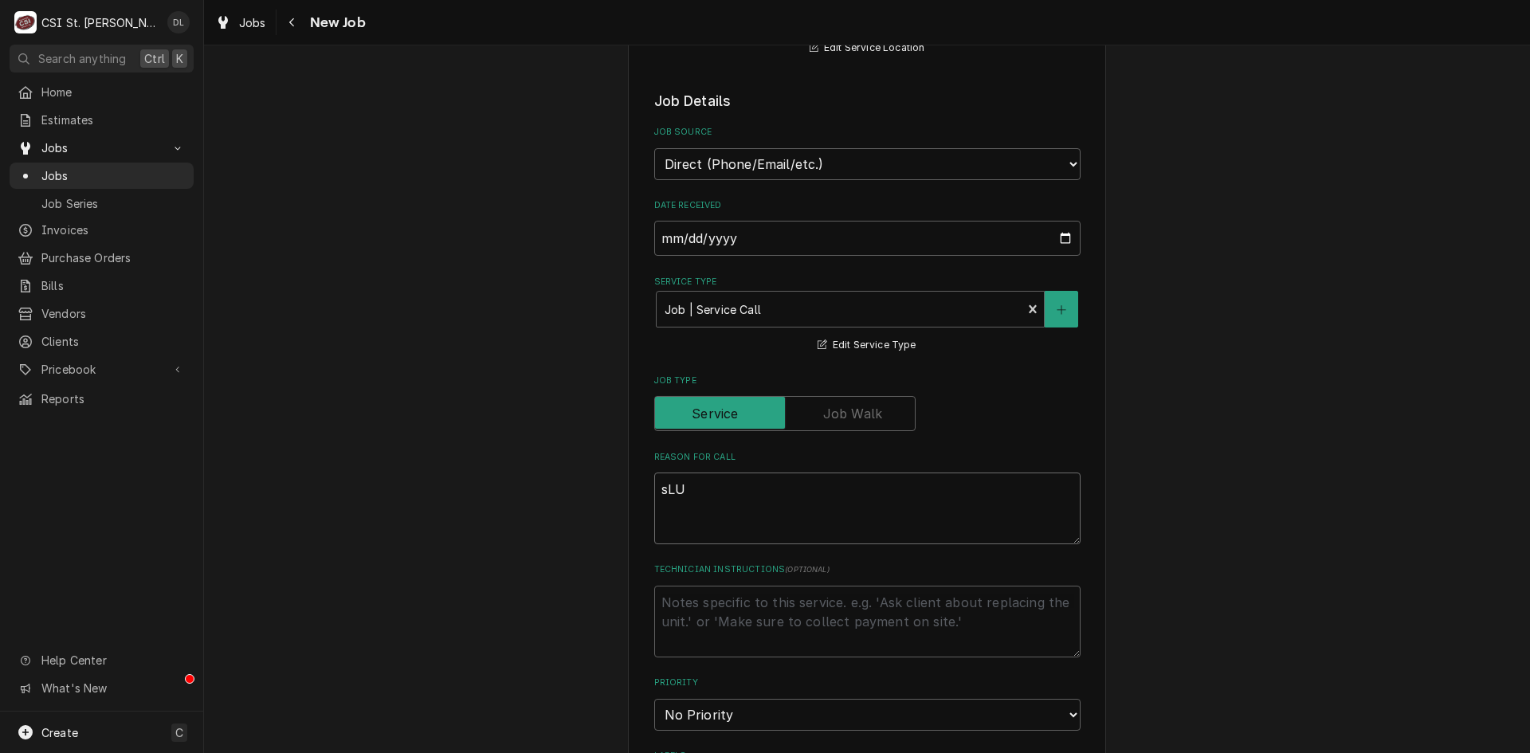
type textarea "x"
type textarea "sL"
type textarea "x"
type textarea "s"
type textarea "x"
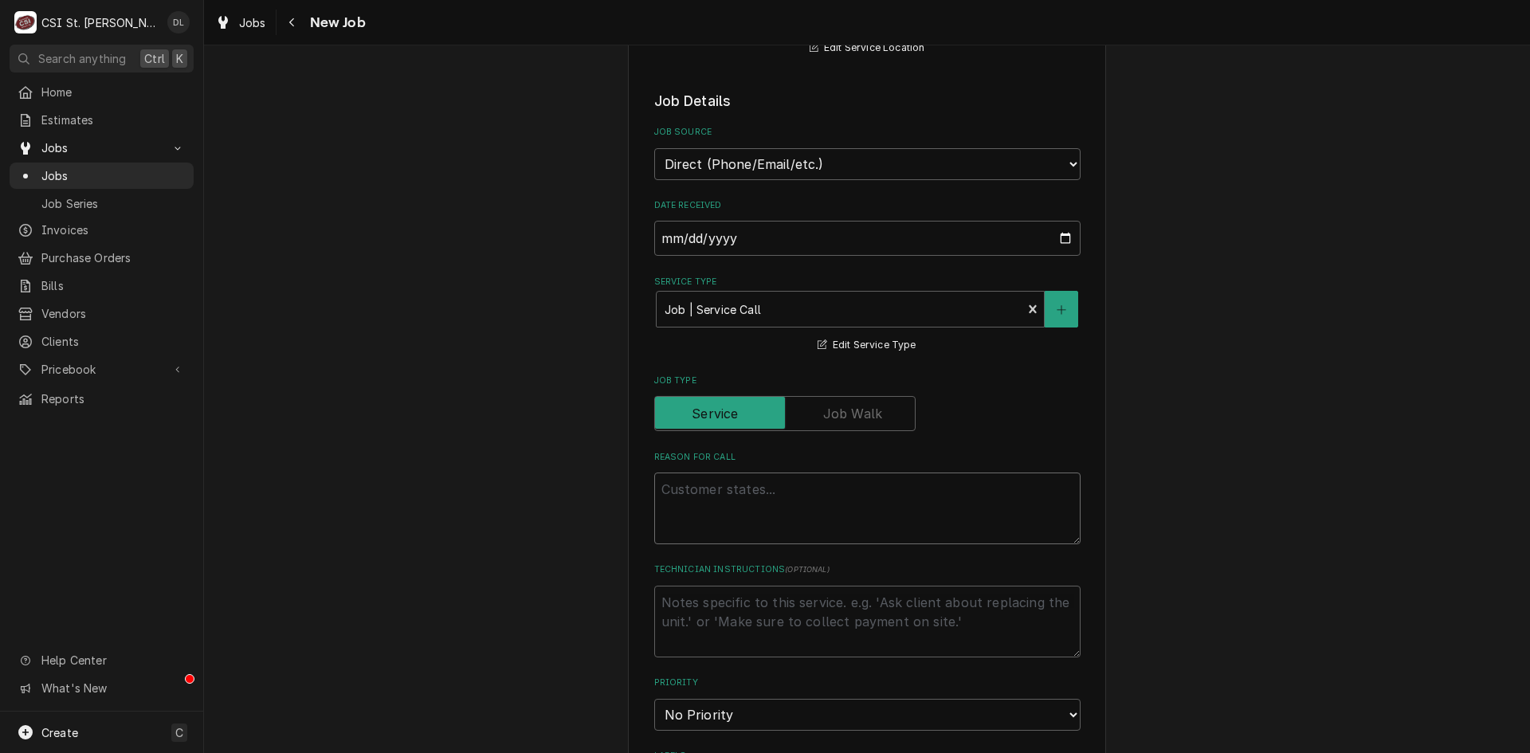
type textarea "x"
type textarea "S"
type textarea "x"
type textarea "Sl"
type textarea "x"
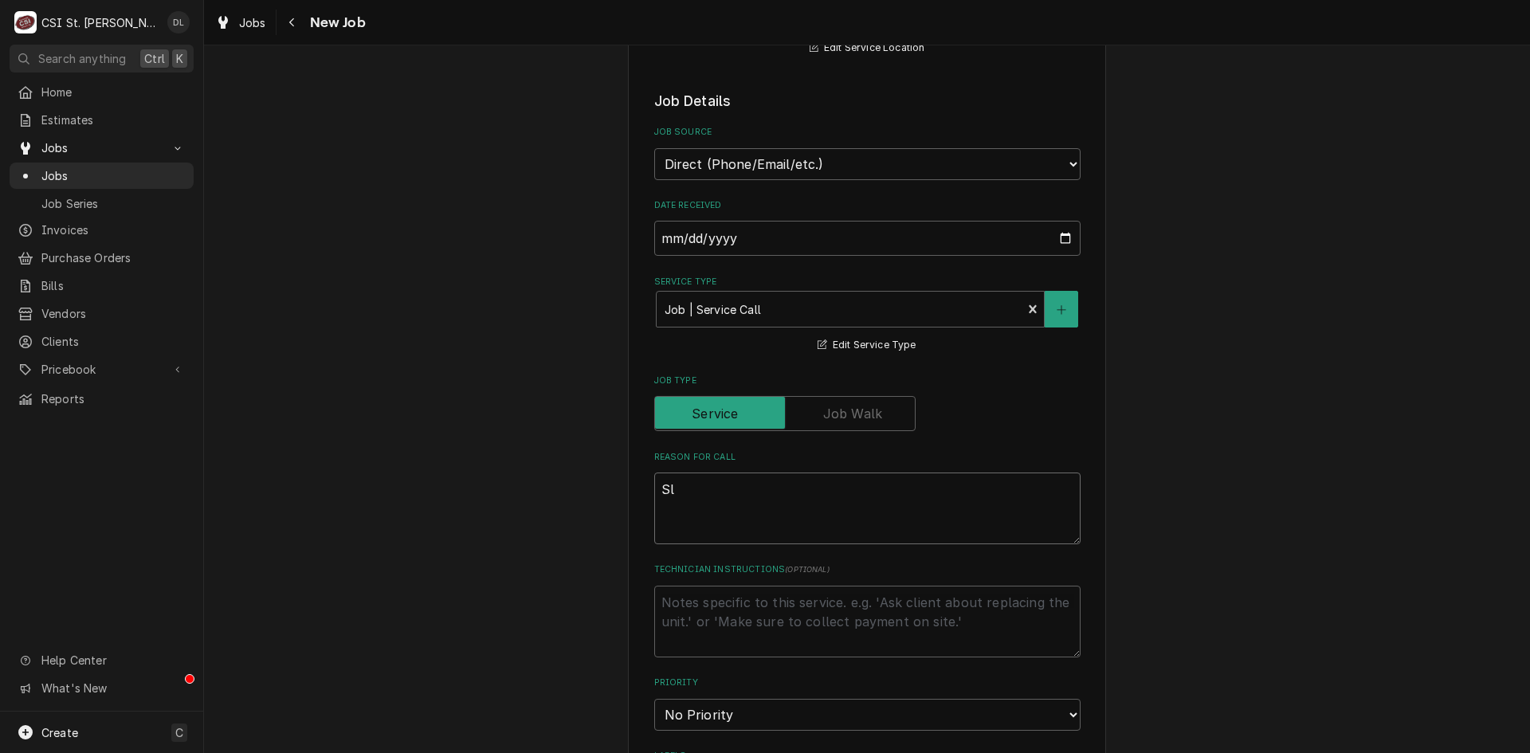
type textarea "Slu"
type textarea "x"
type textarea "Slus"
type textarea "x"
type textarea "Slush"
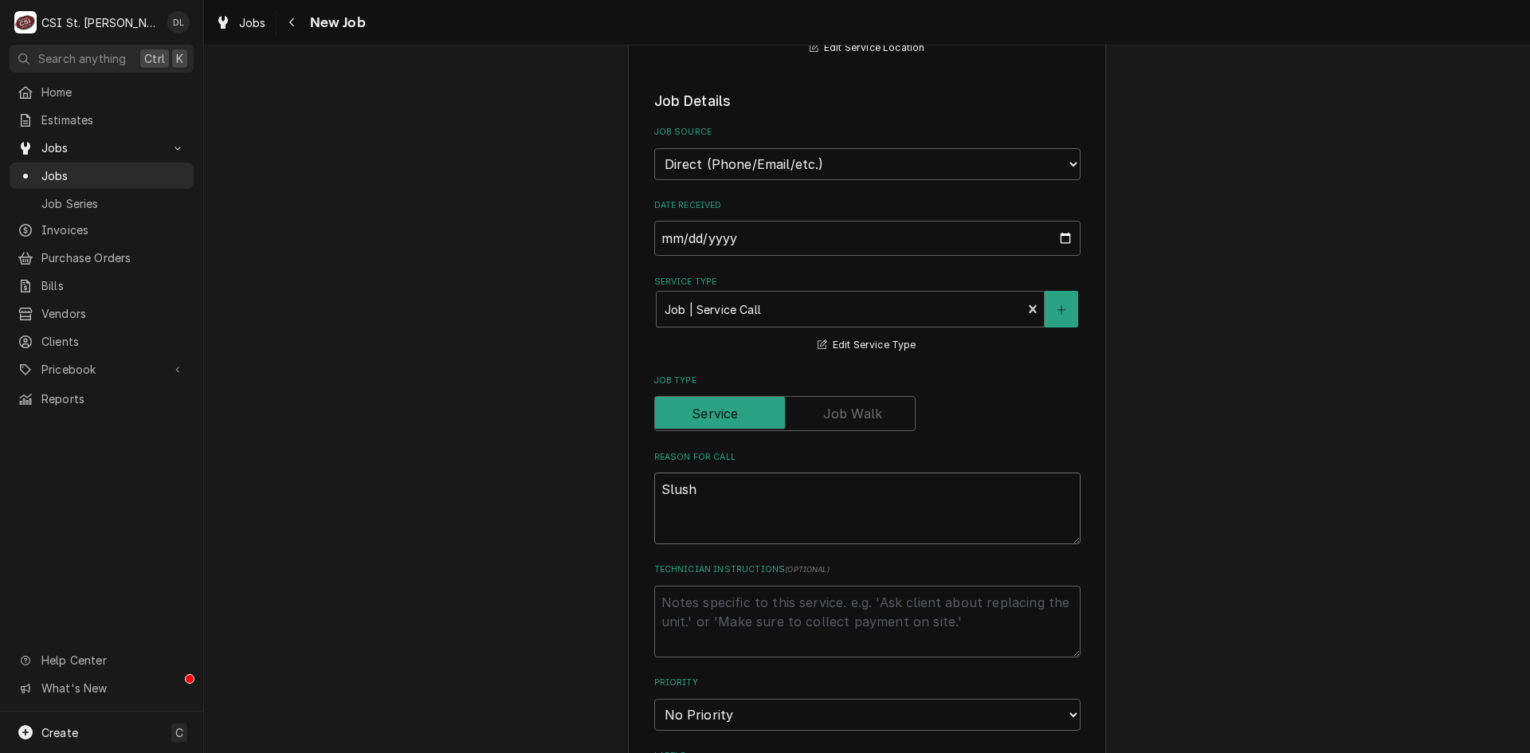
type textarea "x"
type textarea "Slushi"
type textarea "x"
type textarea "Slushie"
type textarea "x"
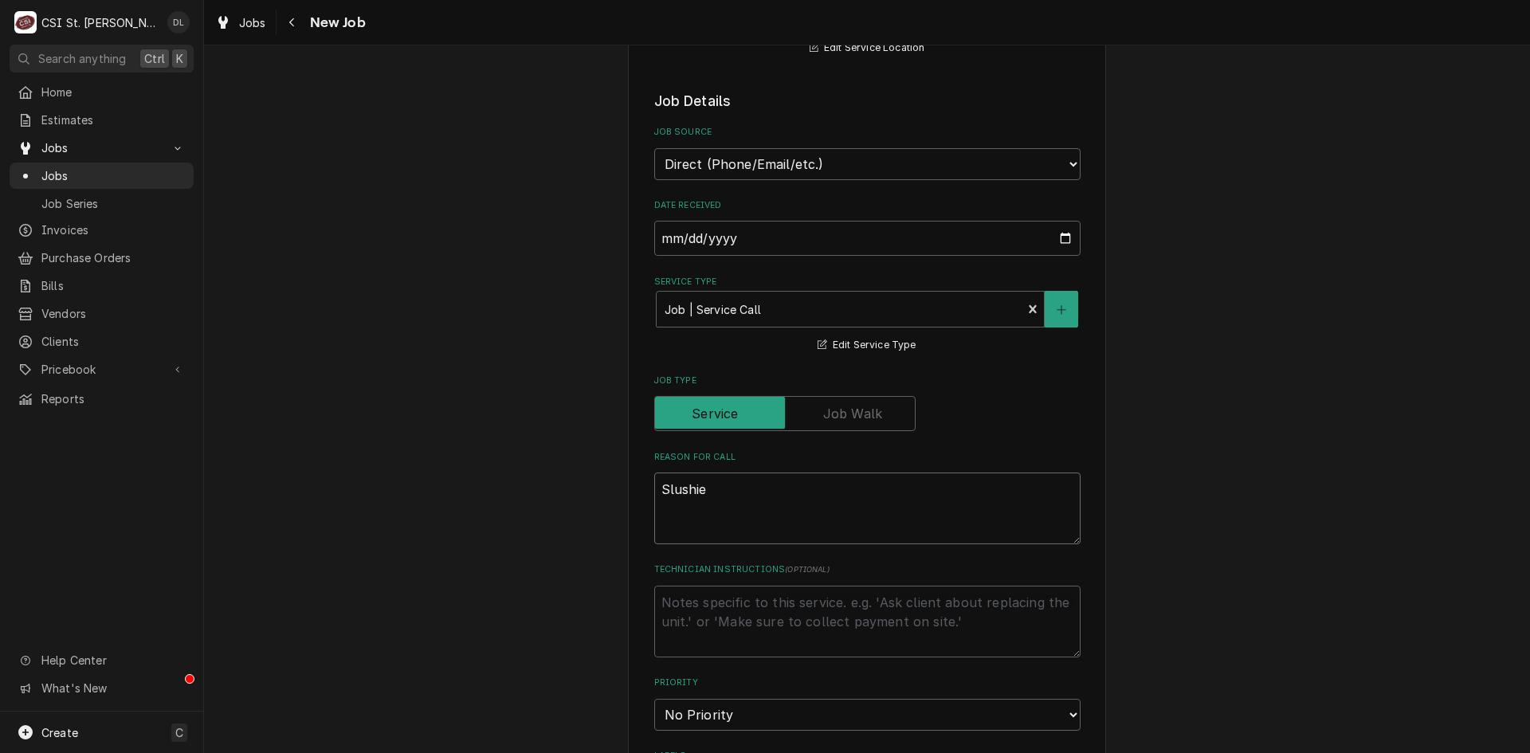
type textarea "Slushie"
type textarea "x"
type textarea "Slushie m"
type textarea "x"
type textarea "Slushie ma"
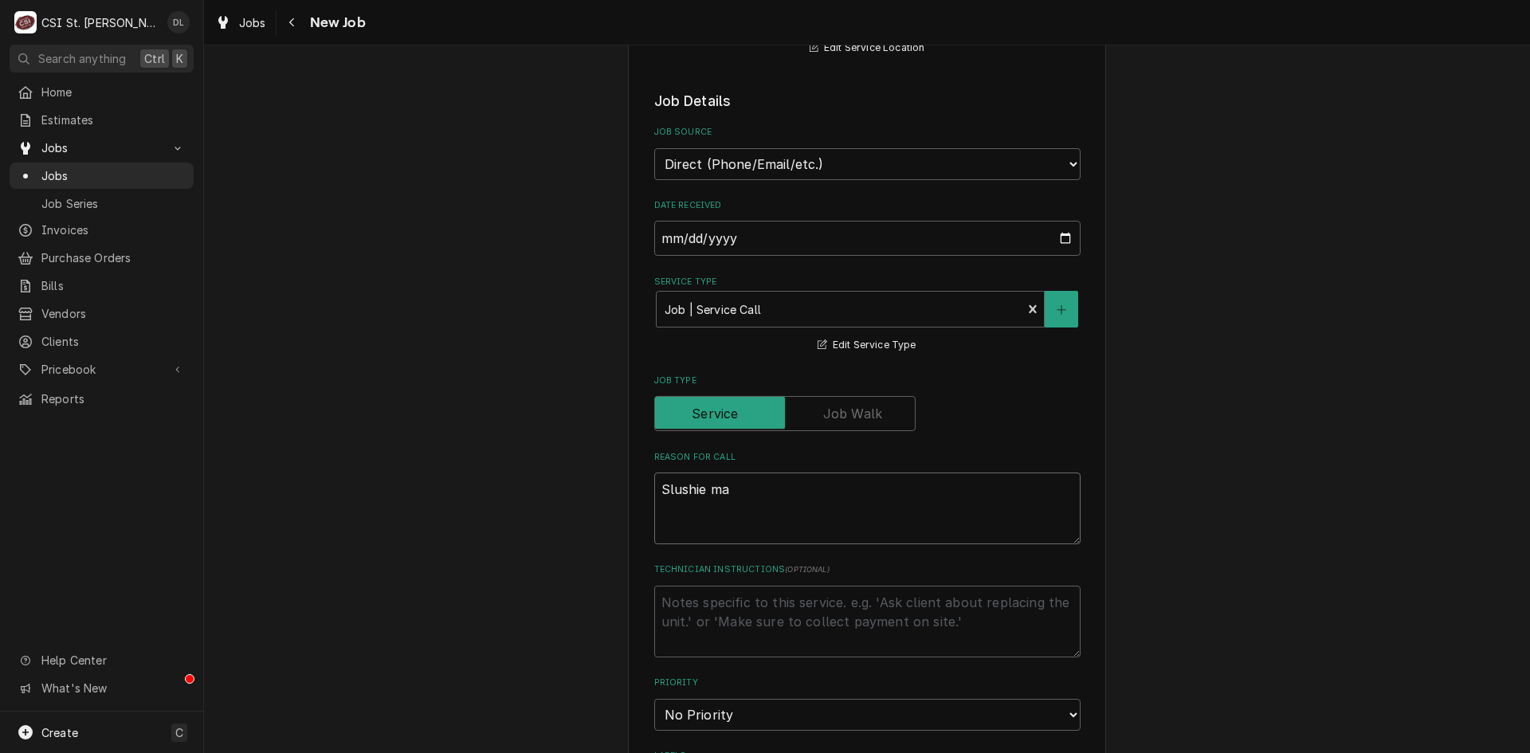
type textarea "x"
type textarea "Slushie mac"
type textarea "x"
type textarea "Slushie maci"
type textarea "x"
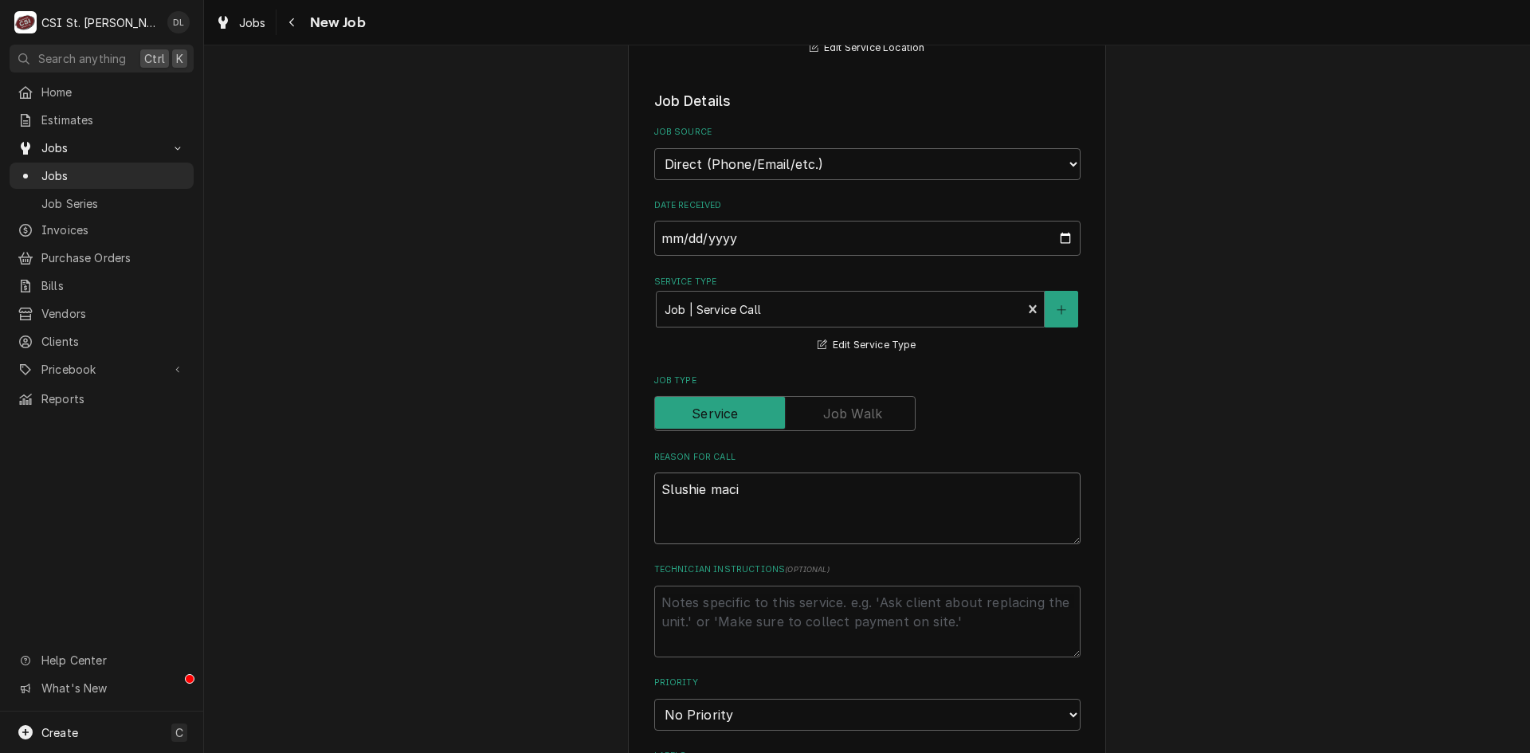
type textarea "Slushie mac"
type textarea "x"
type textarea "Slushie mach"
type textarea "x"
type textarea "Slushie machi"
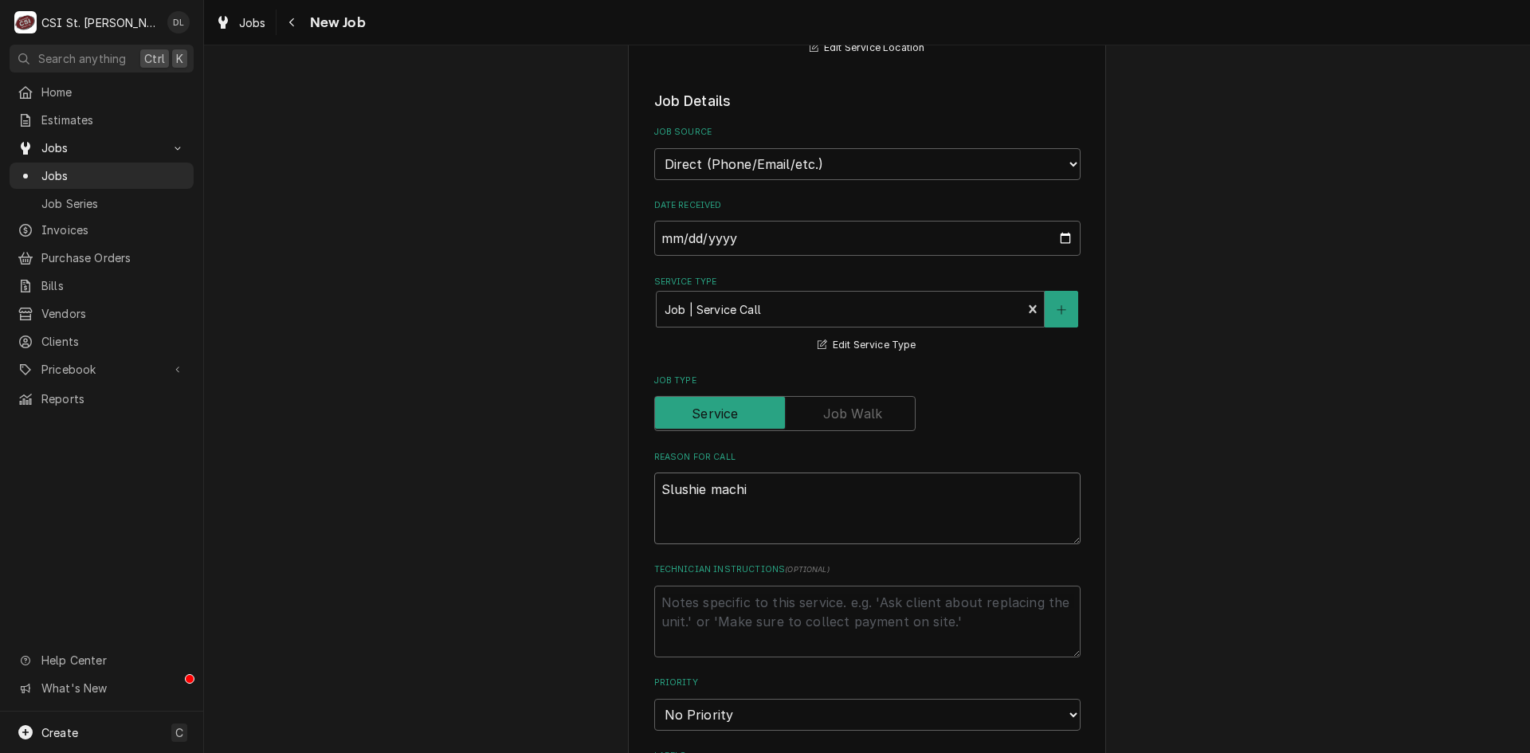
type textarea "x"
type textarea "Slushie machine"
type textarea "x"
type textarea "Slushie machine"
type textarea "x"
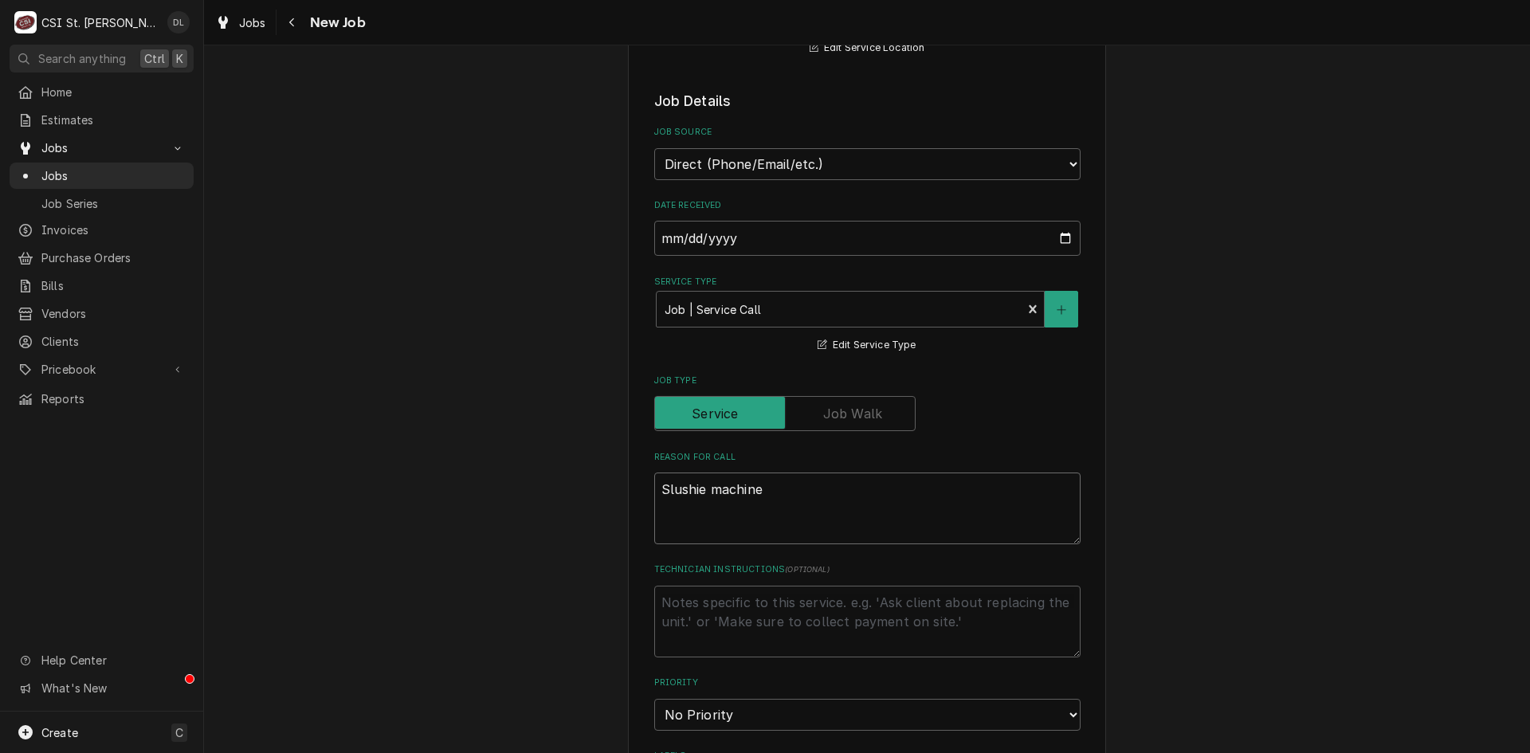
type textarea "Slushie machine i"
type textarea "x"
type textarea "Slushie machine is"
type textarea "x"
type textarea "Slushie machine is"
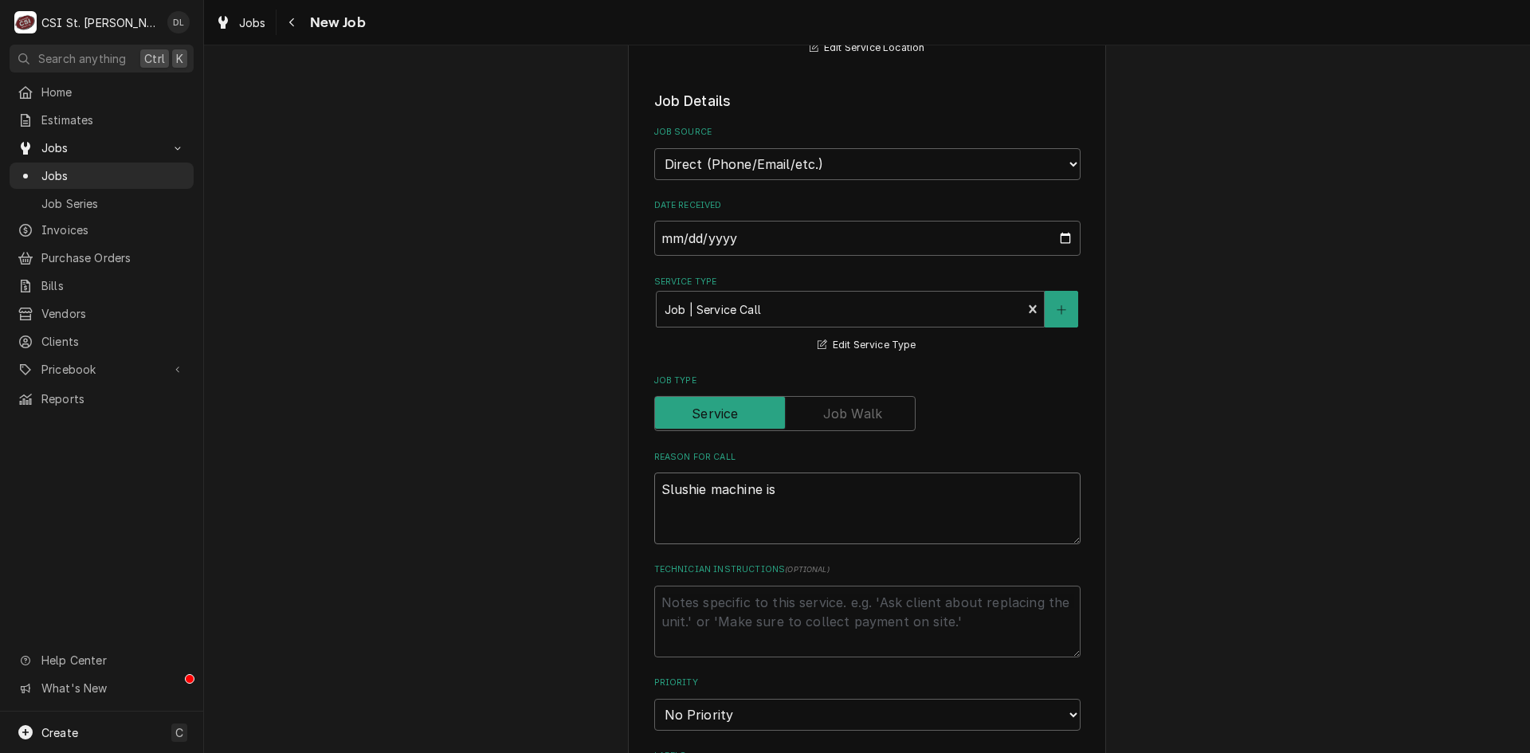
type textarea "x"
type textarea "Slushie machine is l"
type textarea "x"
type textarea "Slushie machine is"
type textarea "x"
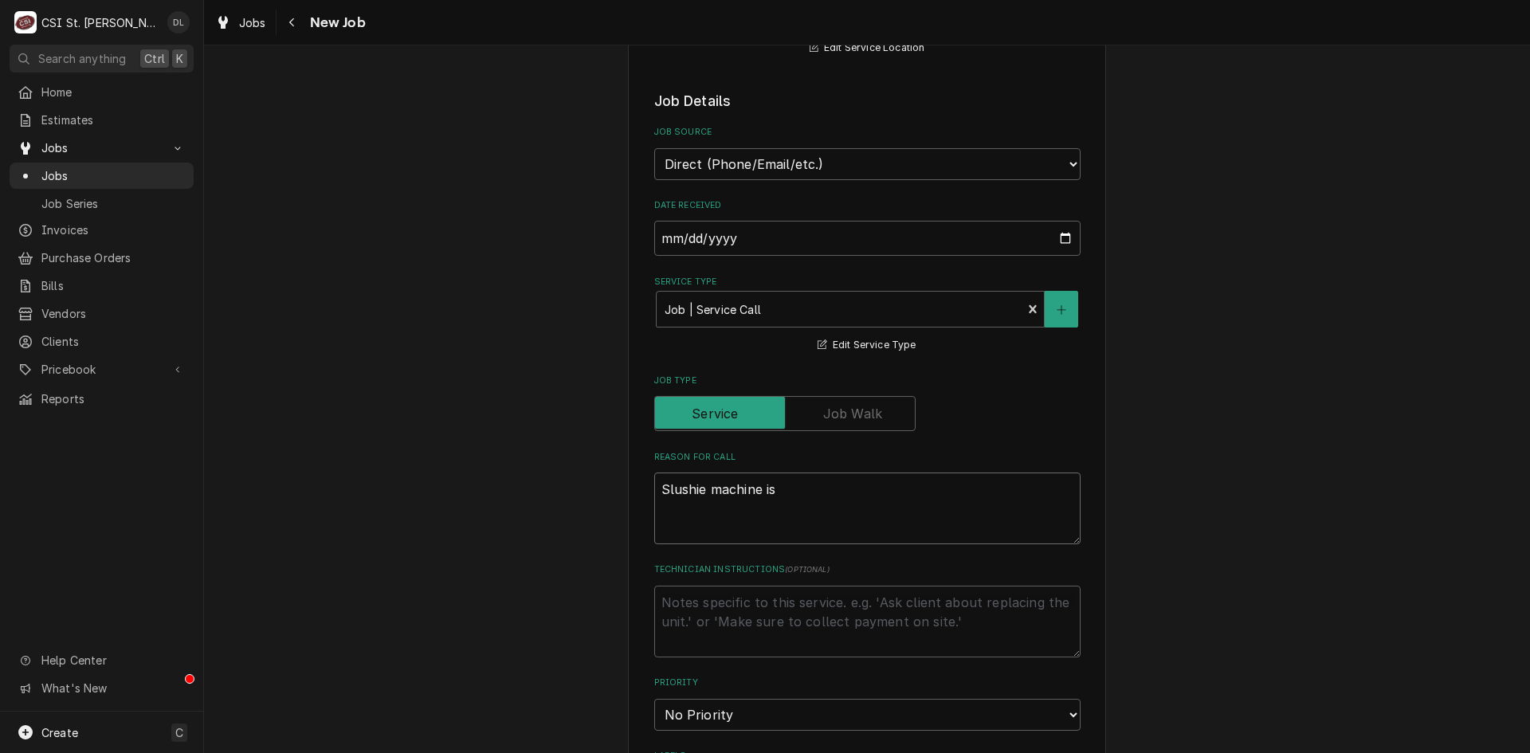
type textarea "Slushie machine is l"
type textarea "x"
type textarea "Slushie machine is le"
type textarea "x"
type textarea "Slushie machine is lea"
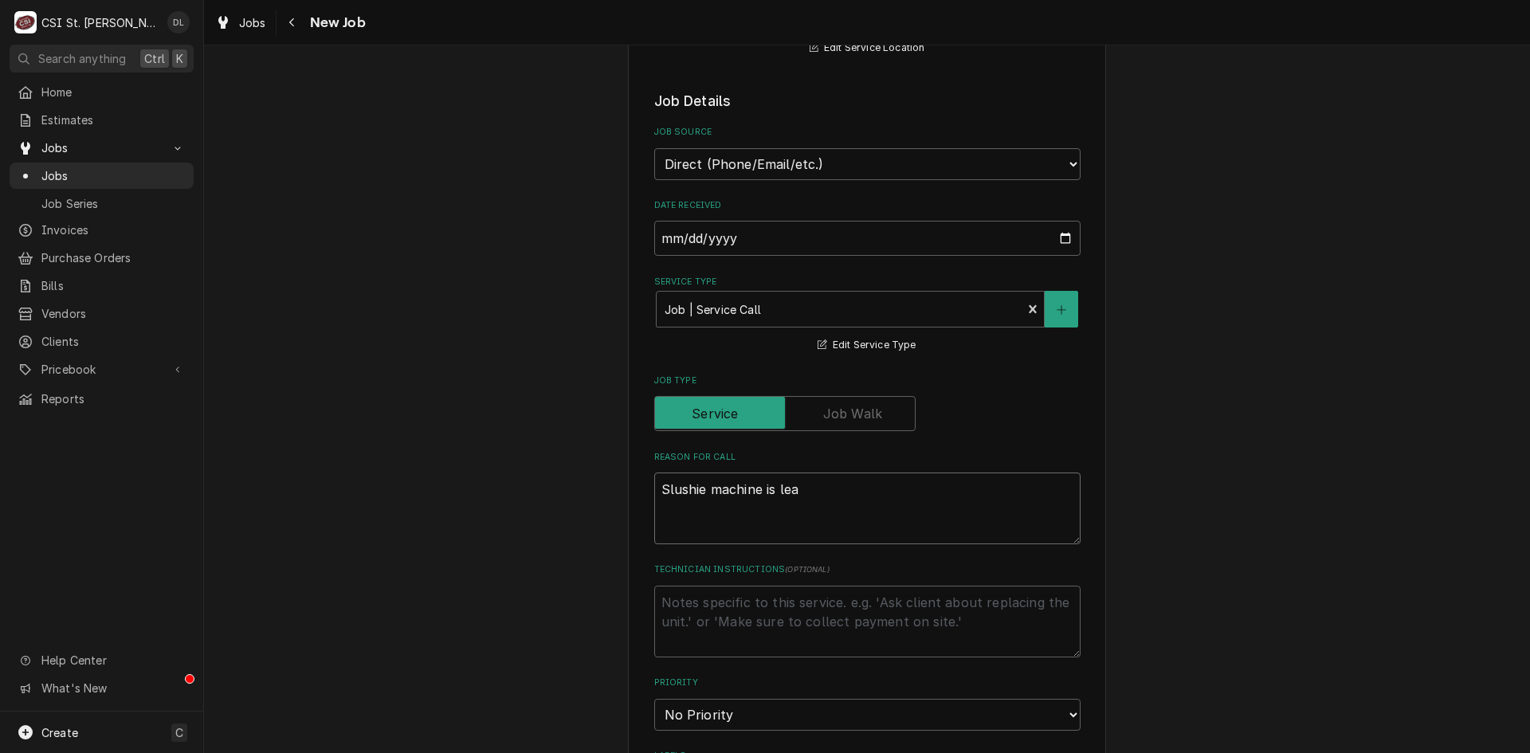
type textarea "x"
type textarea "Slushie machine is leak"
type textarea "x"
type textarea "Slushie machine is leakin"
type textarea "x"
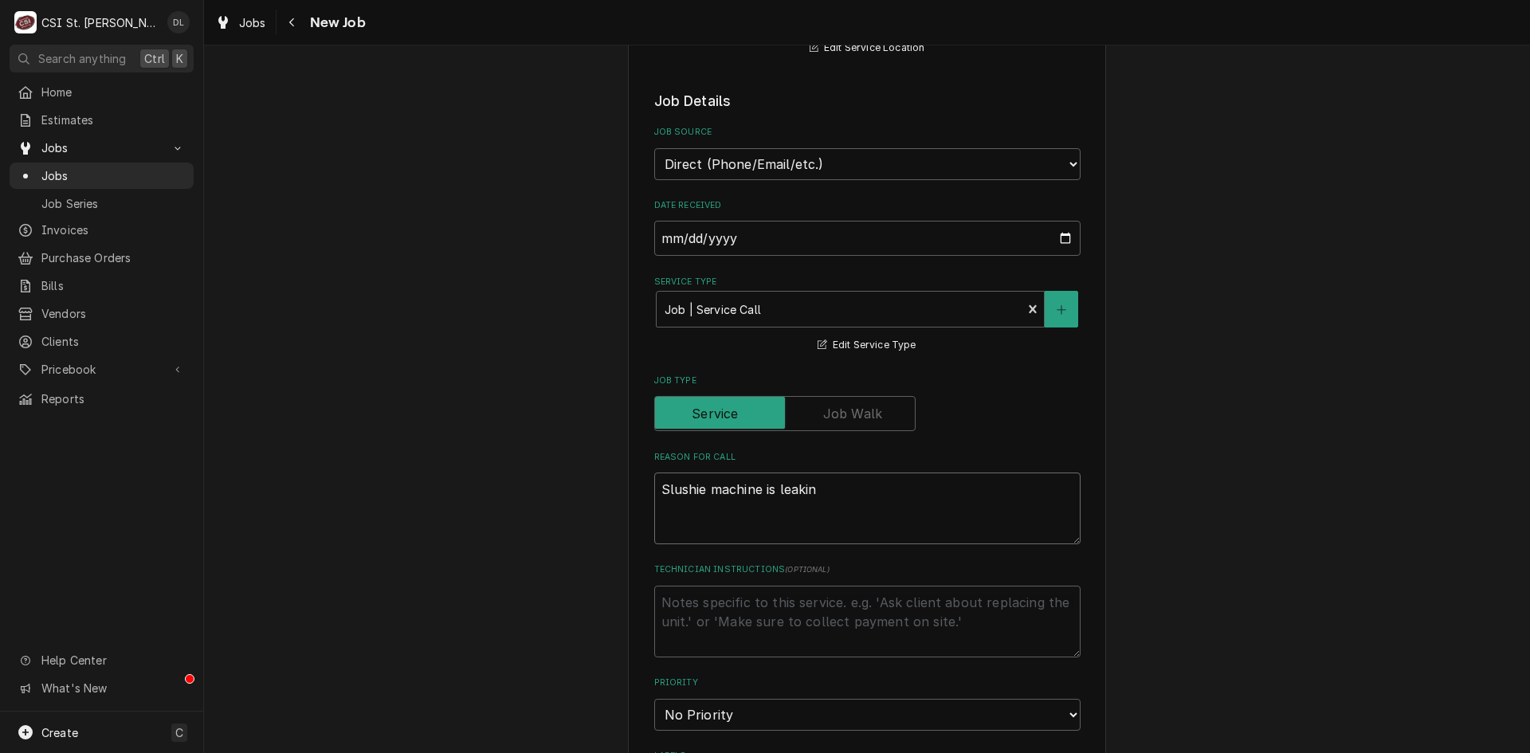
type textarea "Slushie machine is leaking"
type textarea "x"
type textarea "Slushie machine is leaking."
type textarea "x"
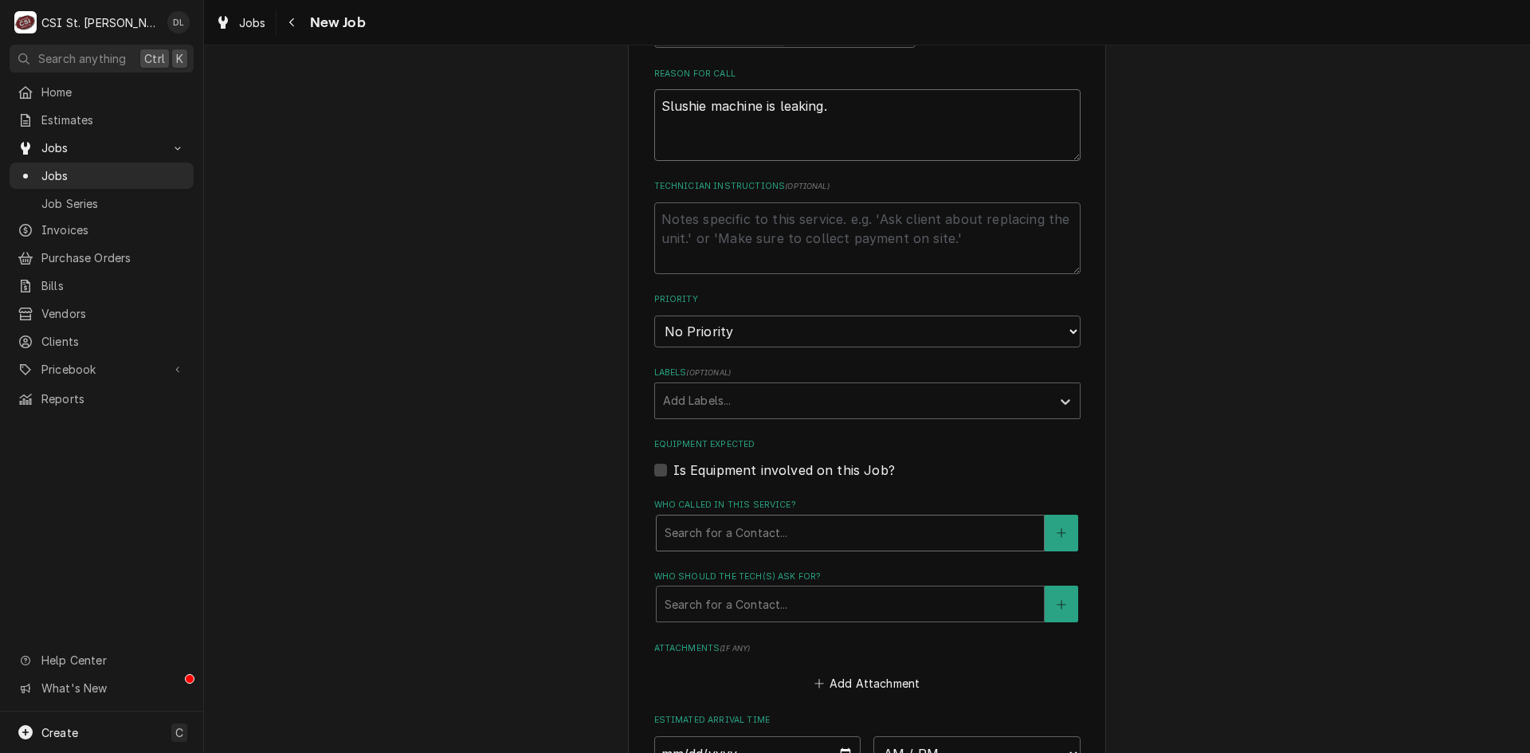
scroll to position [877, 0]
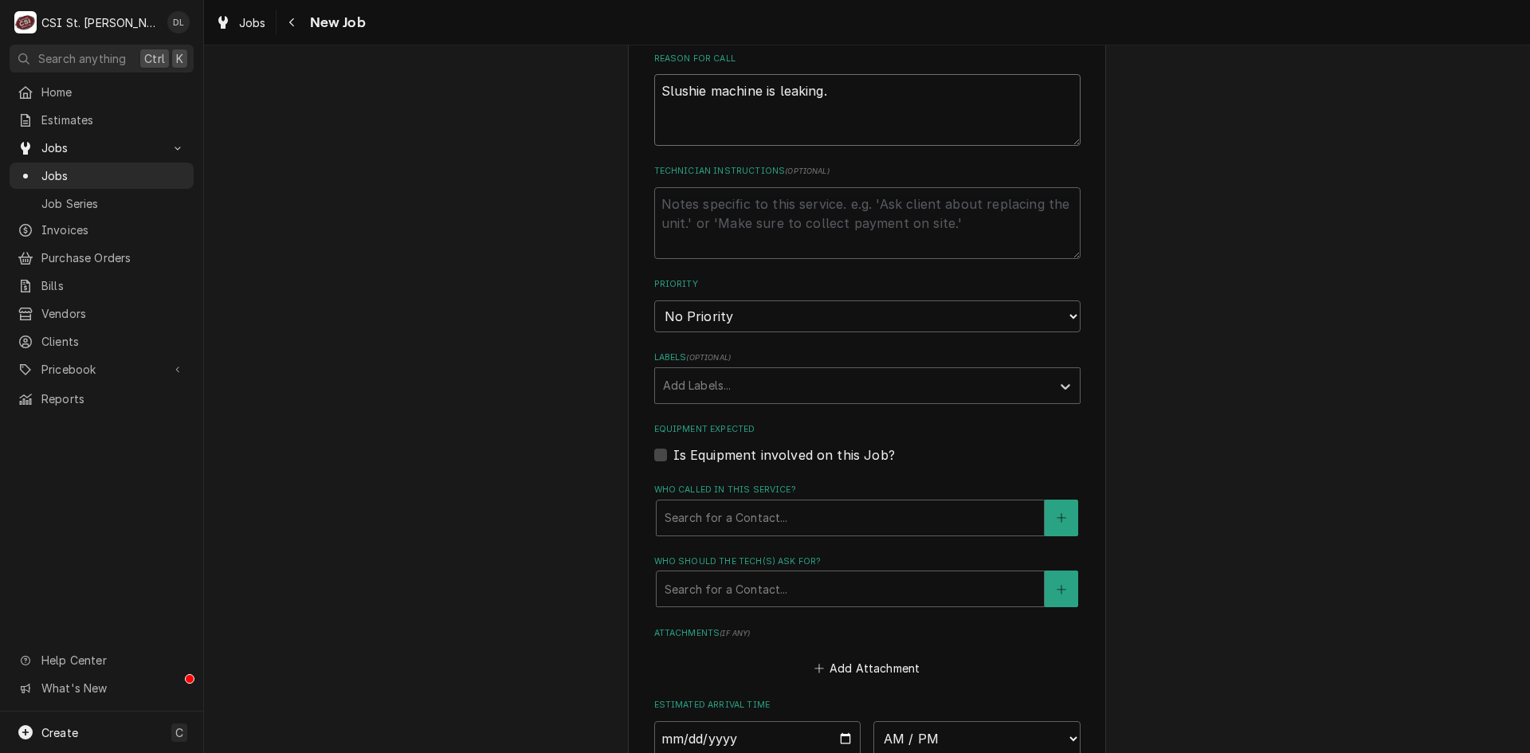
type textarea "Slushie machine is leaking."
click at [925, 316] on select "No Priority Urgent High Medium Low" at bounding box center [867, 317] width 426 height 32
select select "1"
click at [654, 301] on select "No Priority Urgent High Medium Low" at bounding box center [867, 317] width 426 height 32
click at [868, 382] on div "Labels" at bounding box center [853, 385] width 380 height 29
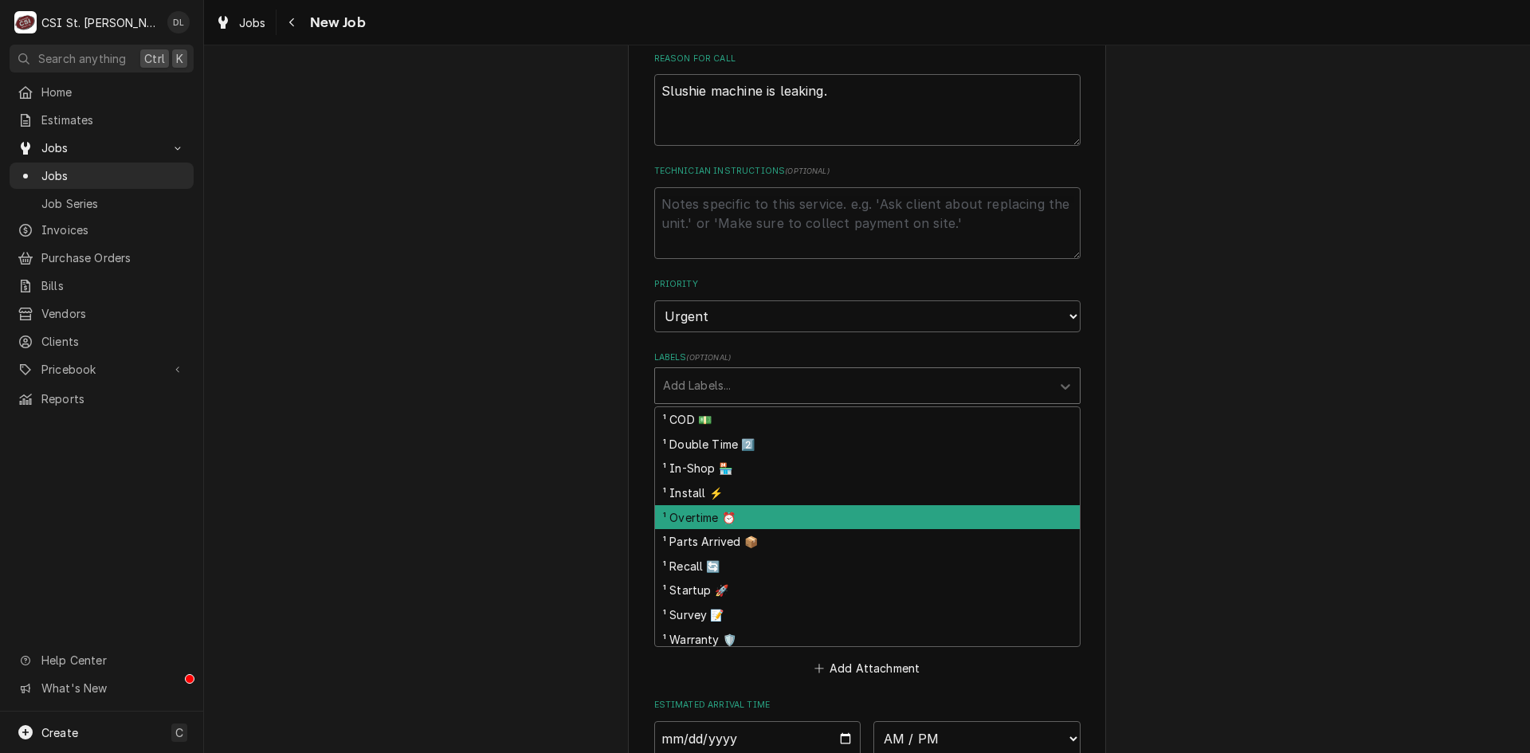
click at [725, 506] on div "¹ Overtime ⏰" at bounding box center [867, 517] width 425 height 25
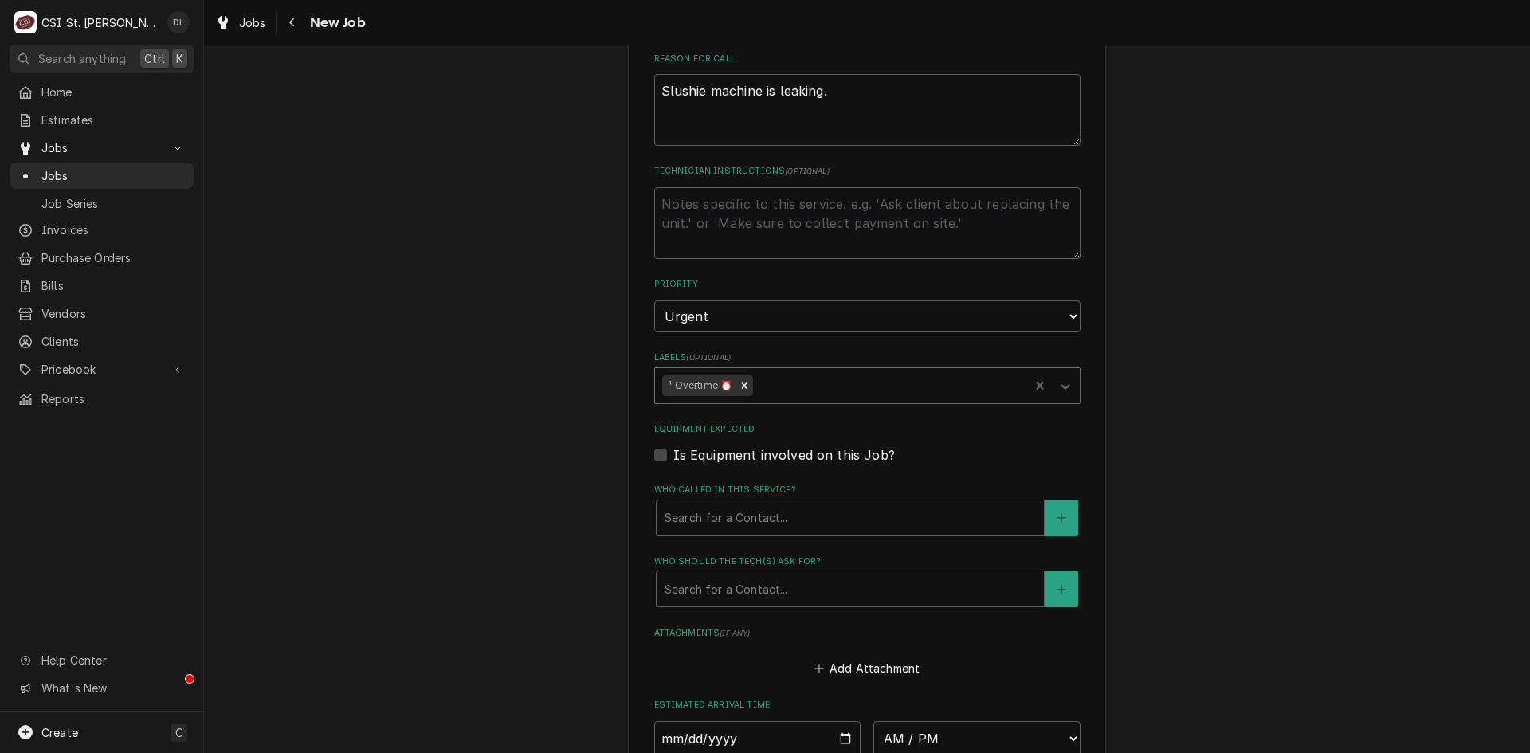
type textarea "x"
click at [780, 383] on div "Labels" at bounding box center [888, 385] width 265 height 29
click at [782, 383] on div "Labels" at bounding box center [888, 385] width 265 height 29
type input "v"
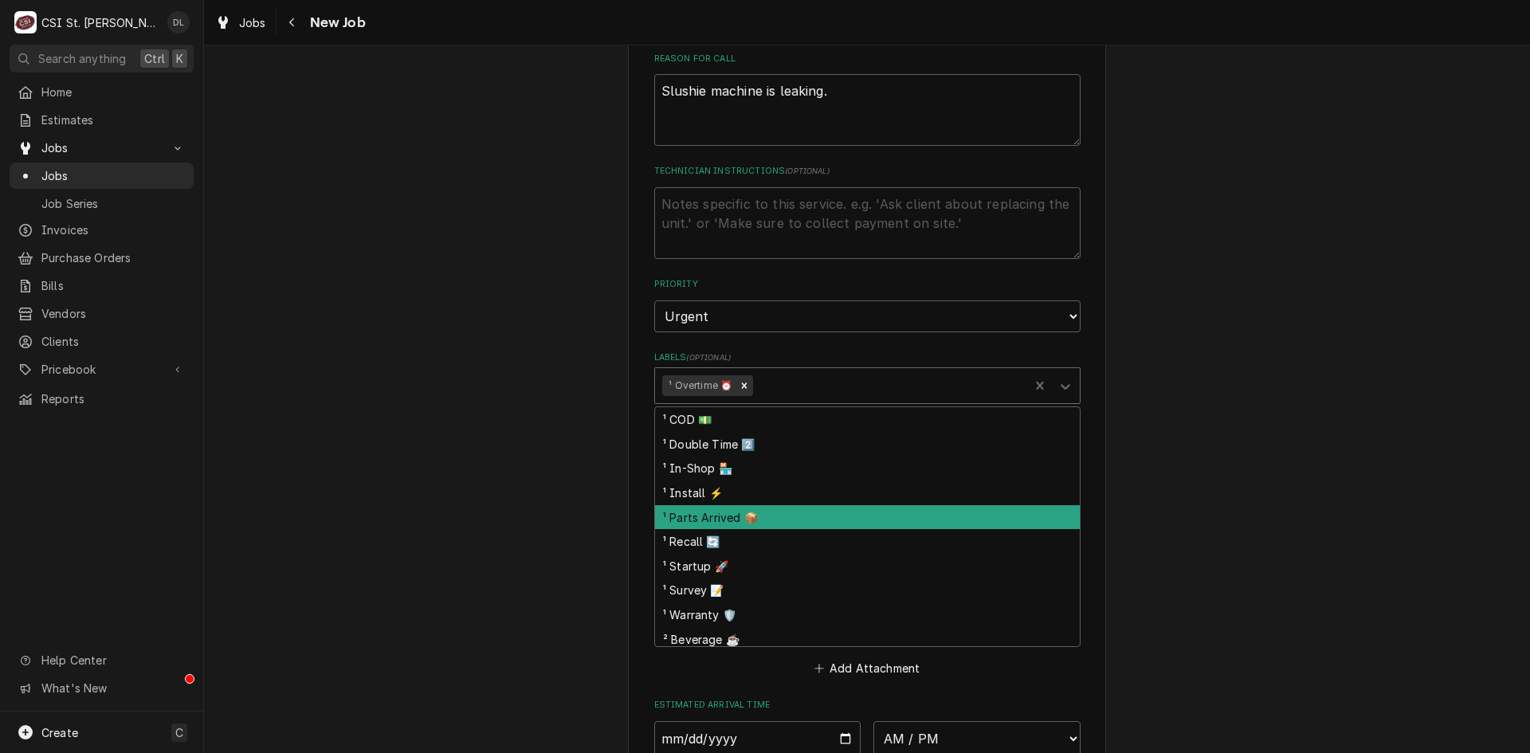
type input "b"
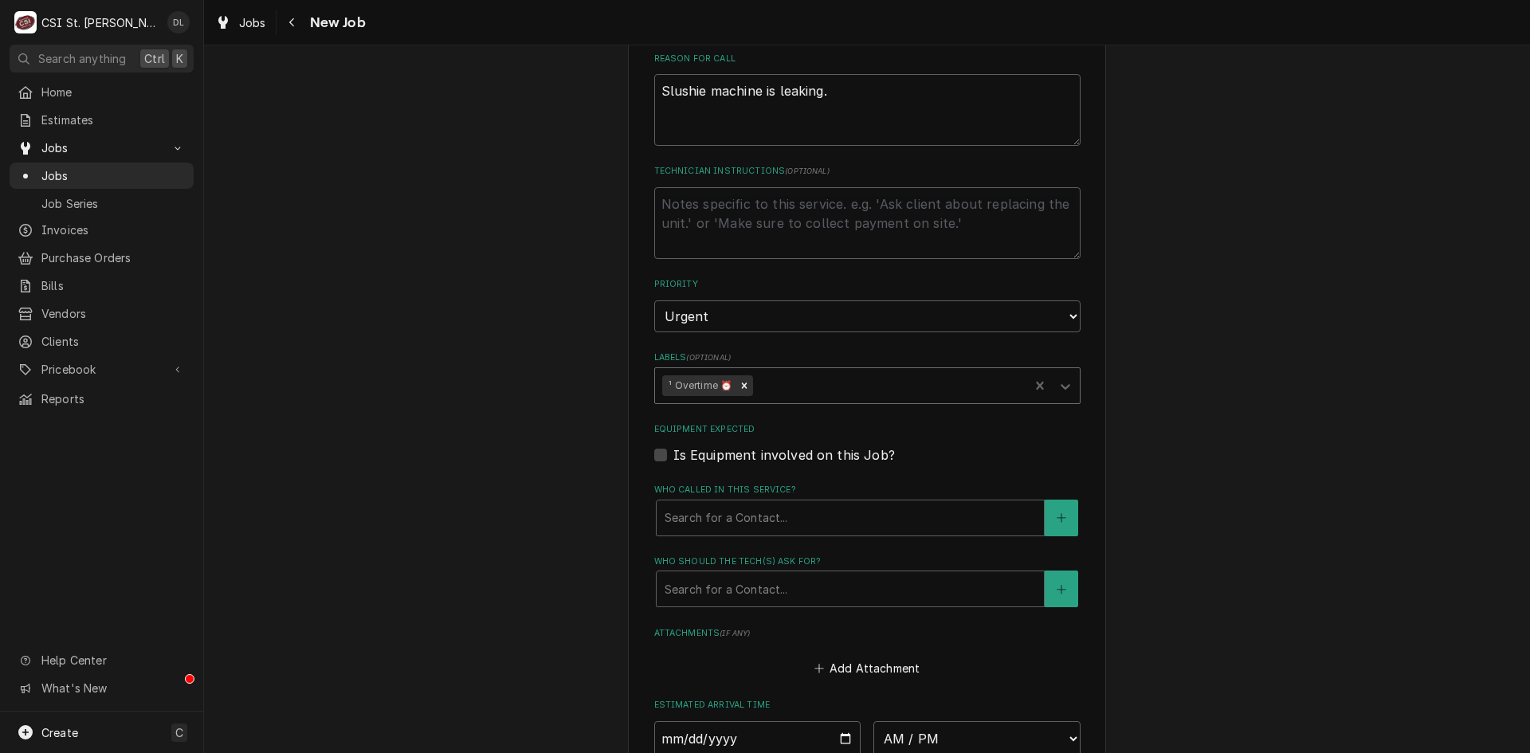
drag, startPoint x: 784, startPoint y: 383, endPoint x: 752, endPoint y: 420, distance: 49.2
click at [752, 420] on fieldset "Job Details Job Source Direct (Phone/Email/etc.) Service Channel Corrigo Ecotra…" at bounding box center [867, 298] width 426 height 1212
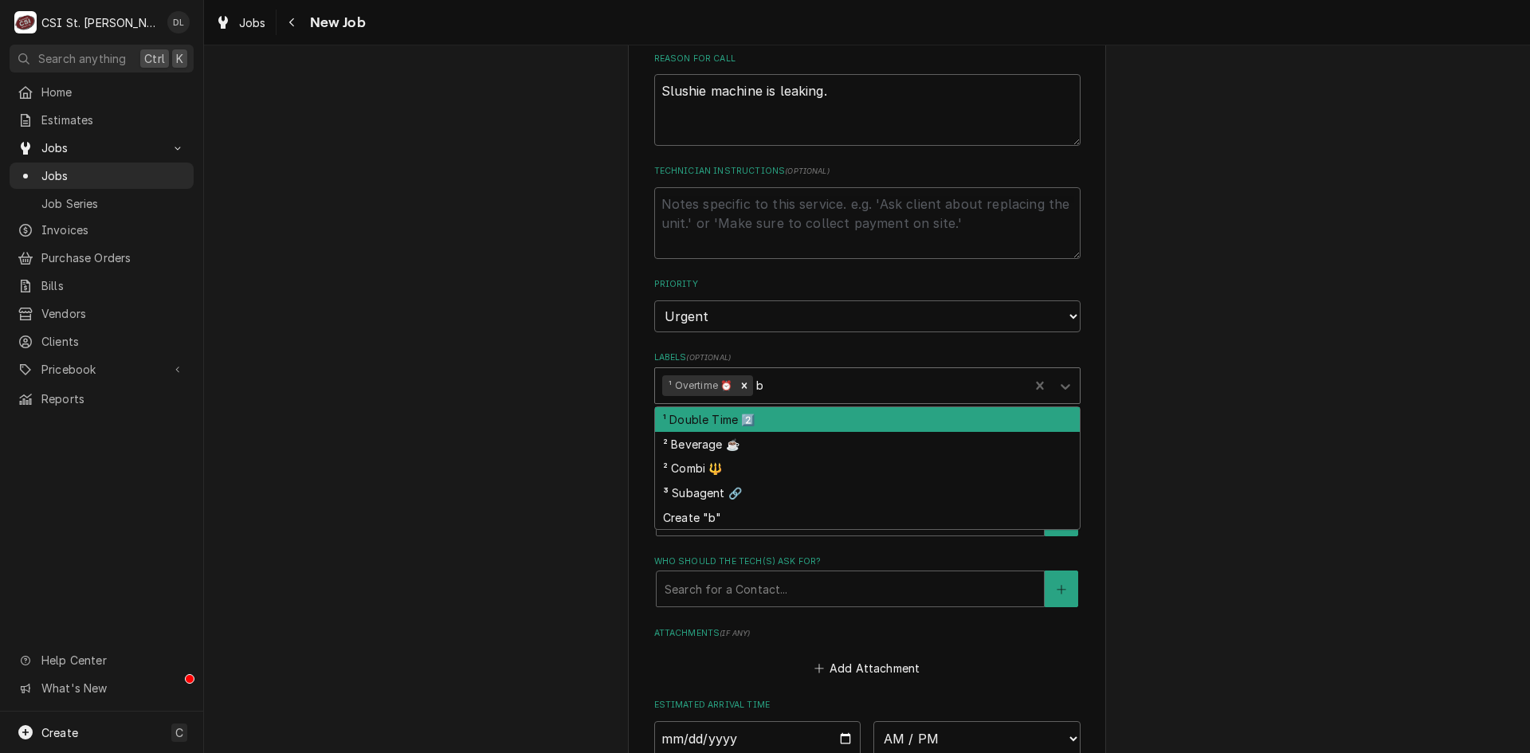
type input "be"
click at [745, 419] on div "² Beverage ☕️" at bounding box center [867, 419] width 425 height 25
type textarea "x"
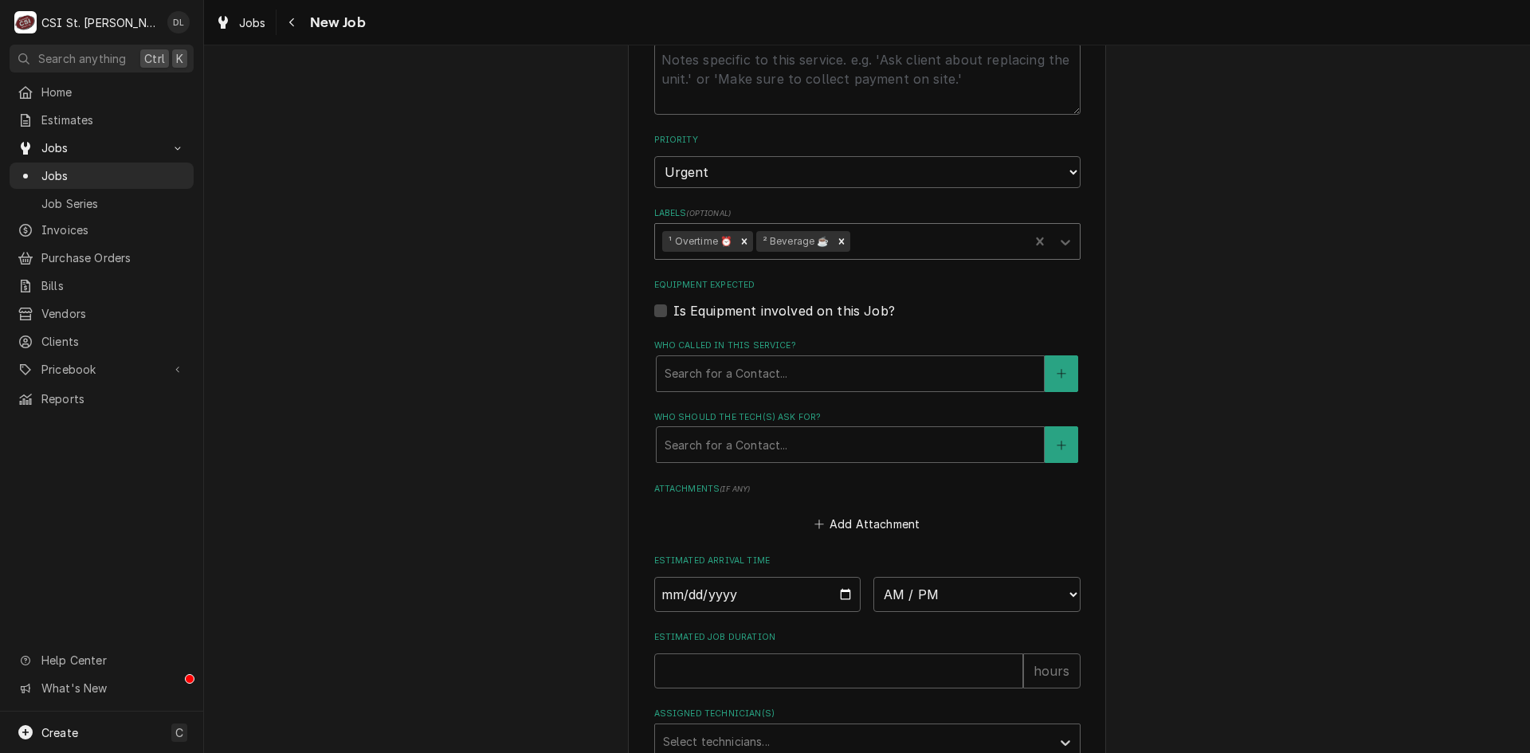
scroll to position [1036, 0]
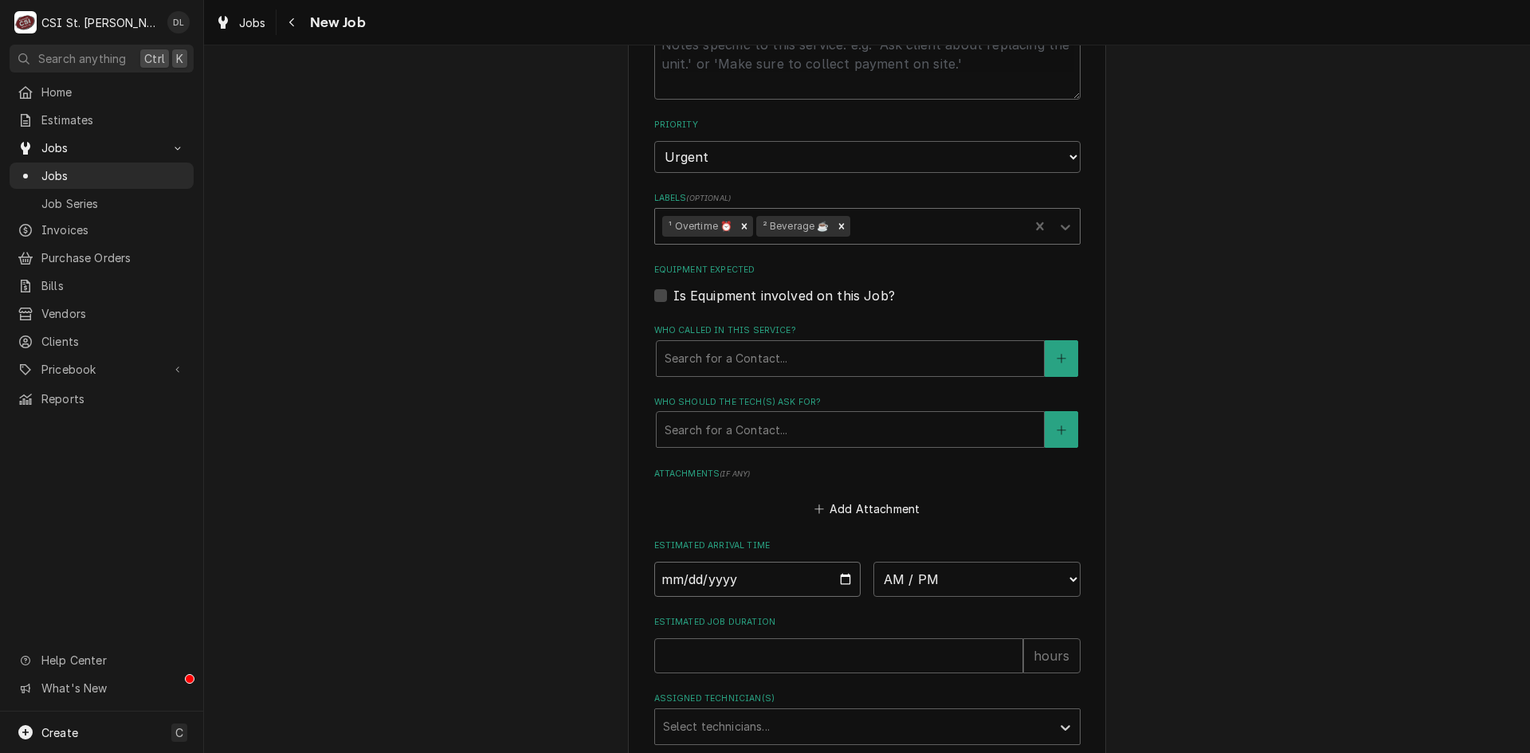
click at [831, 576] on input "Date" at bounding box center [757, 579] width 207 height 35
click at [836, 580] on input "Date" at bounding box center [757, 579] width 207 height 35
type textarea "x"
type input "[DATE]"
type textarea "x"
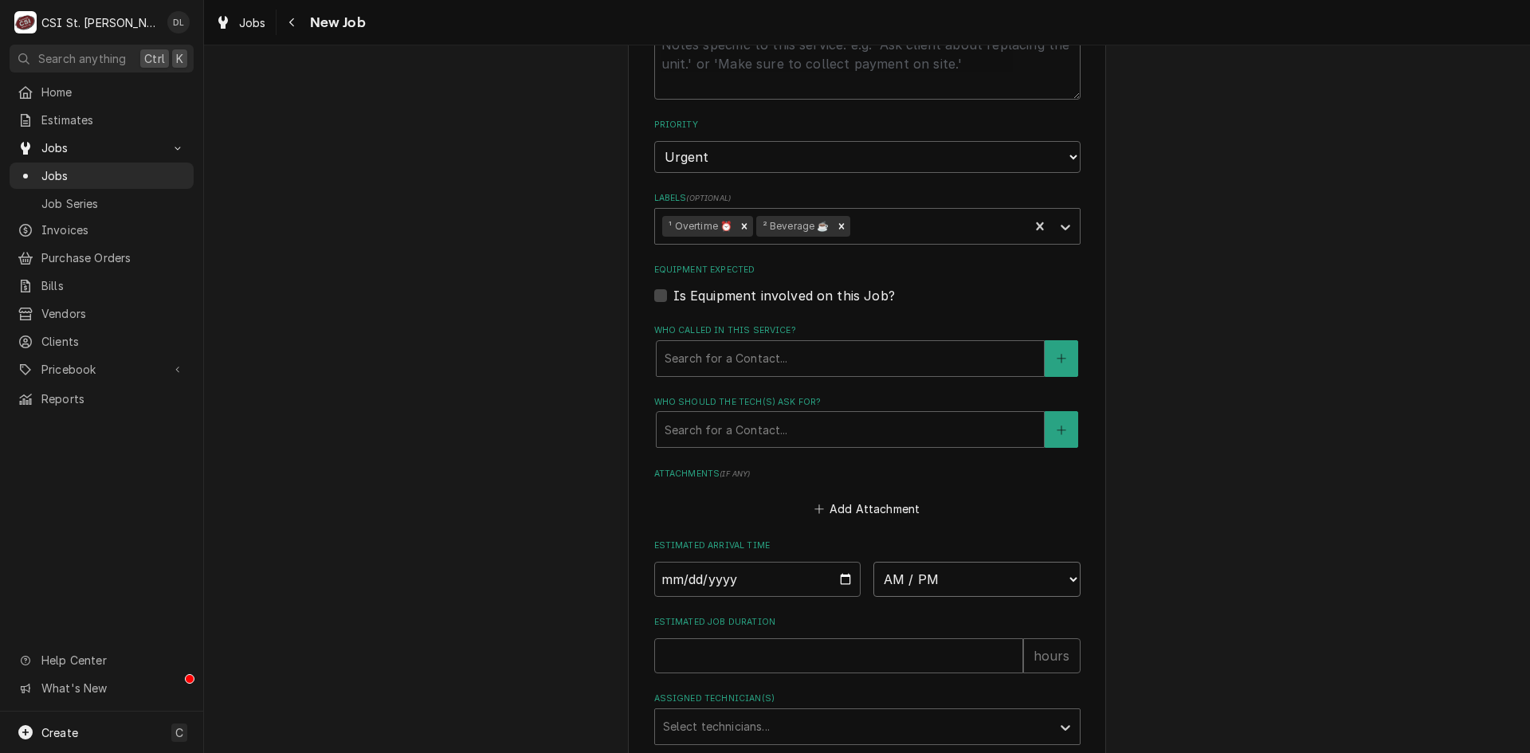
click at [1066, 574] on select "AM / PM 6:00 AM 6:15 AM 6:30 AM 6:45 AM 7:00 AM 7:15 AM 7:30 AM 7:45 AM 8:00 AM…" at bounding box center [977, 579] width 207 height 35
select select "11:15:00"
click at [831, 698] on input "Estimated Job Duration" at bounding box center [838, 703] width 369 height 35
type textarea "x"
type input "2"
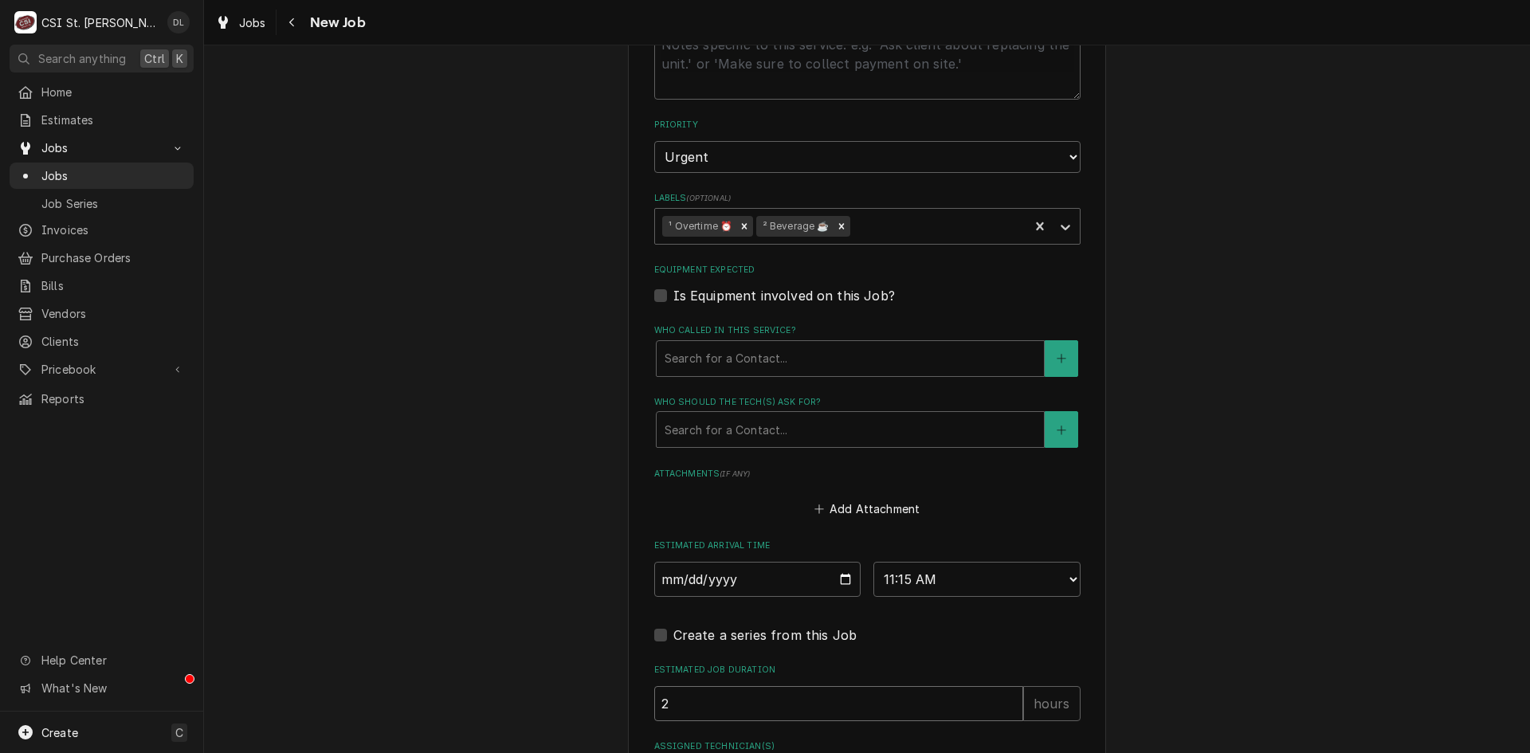
type textarea "x"
type input "2"
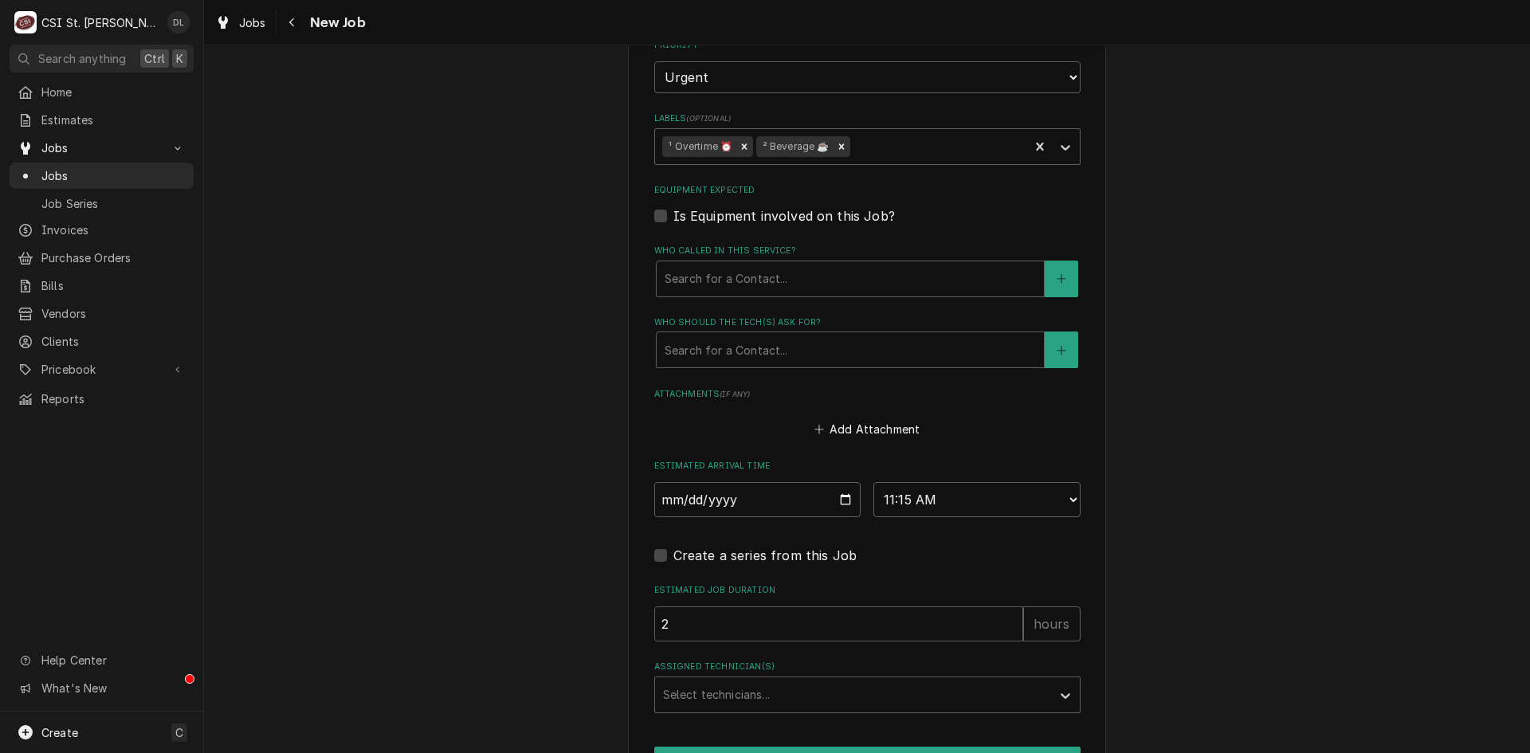
scroll to position [1214, 0]
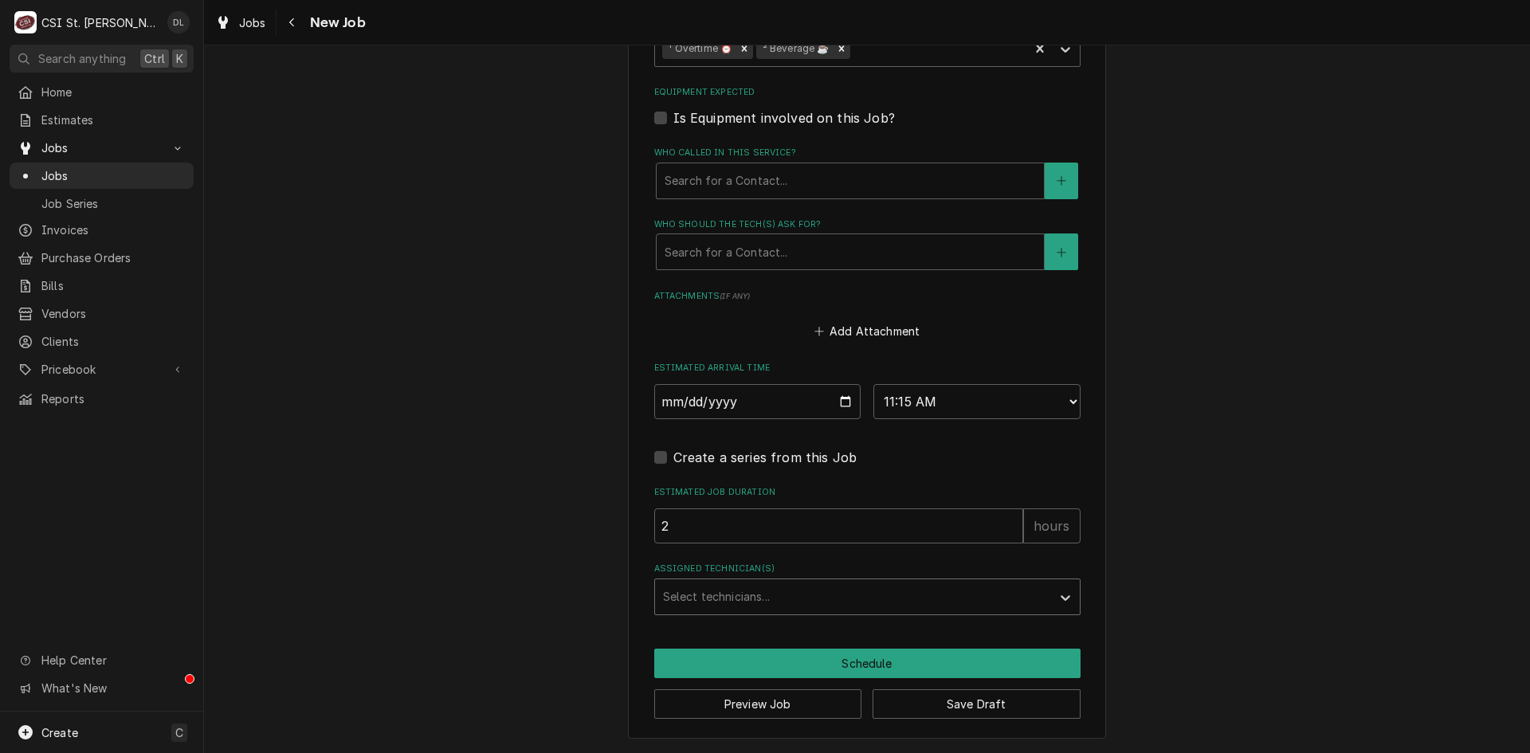
click at [801, 590] on div "Assigned Technician(s)" at bounding box center [853, 597] width 380 height 29
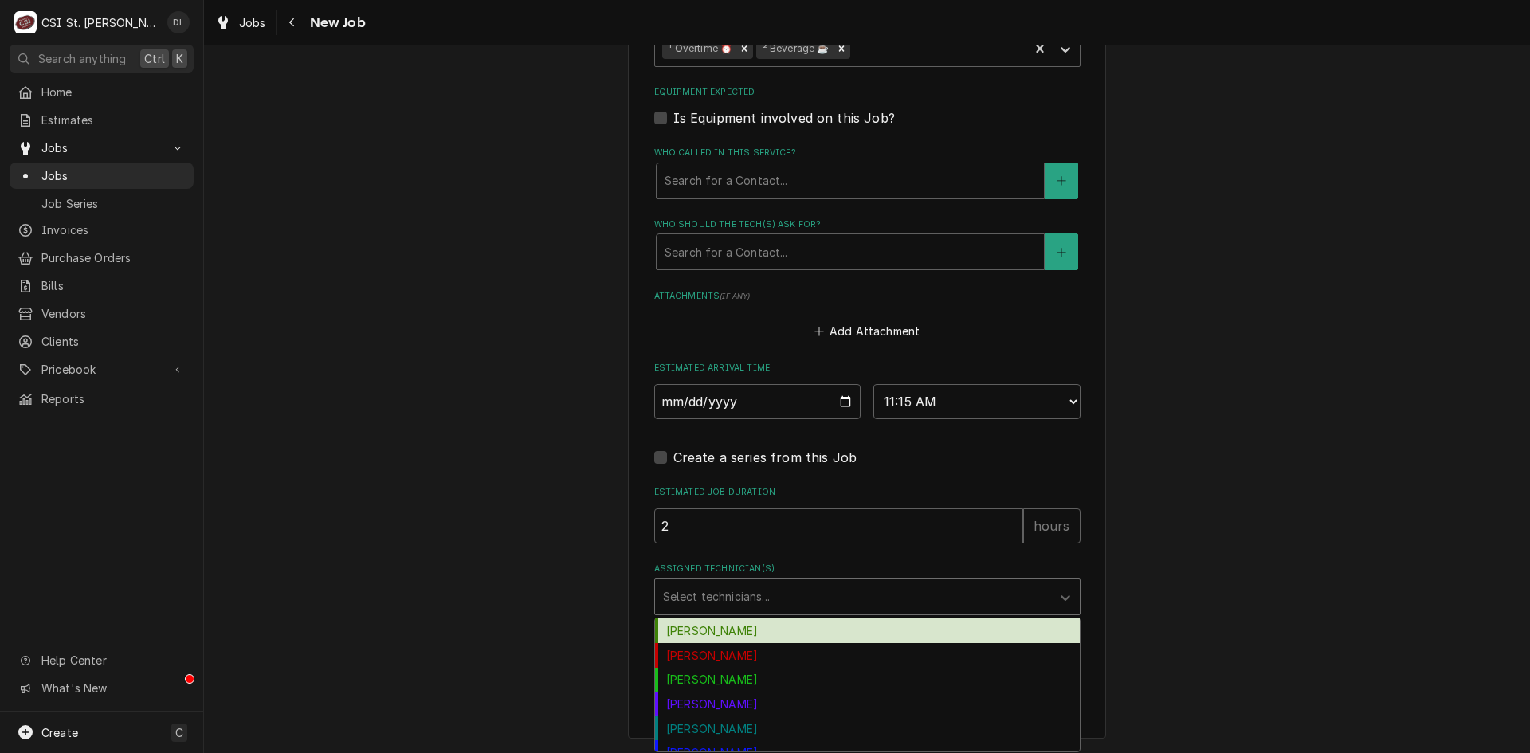
type input "a"
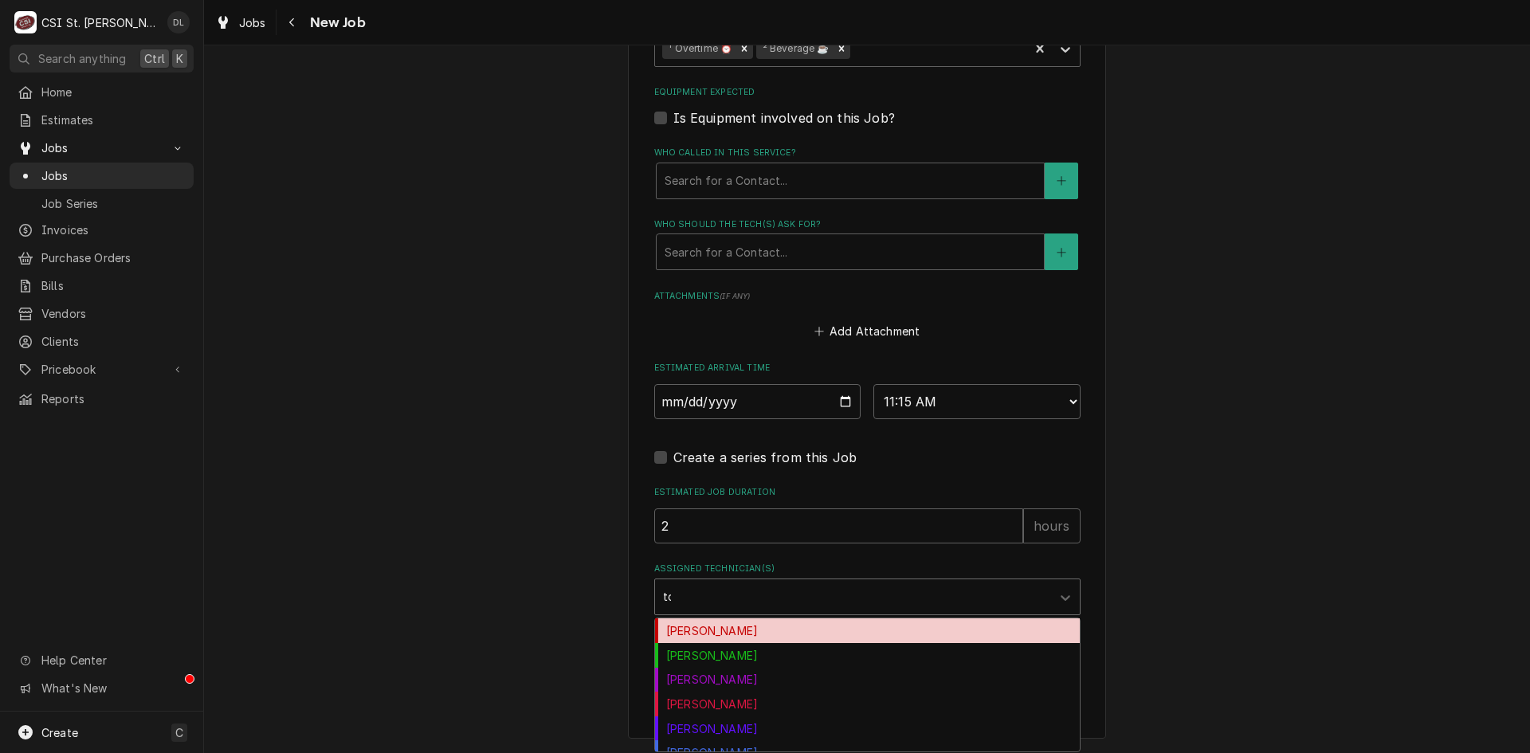
type input "ton"
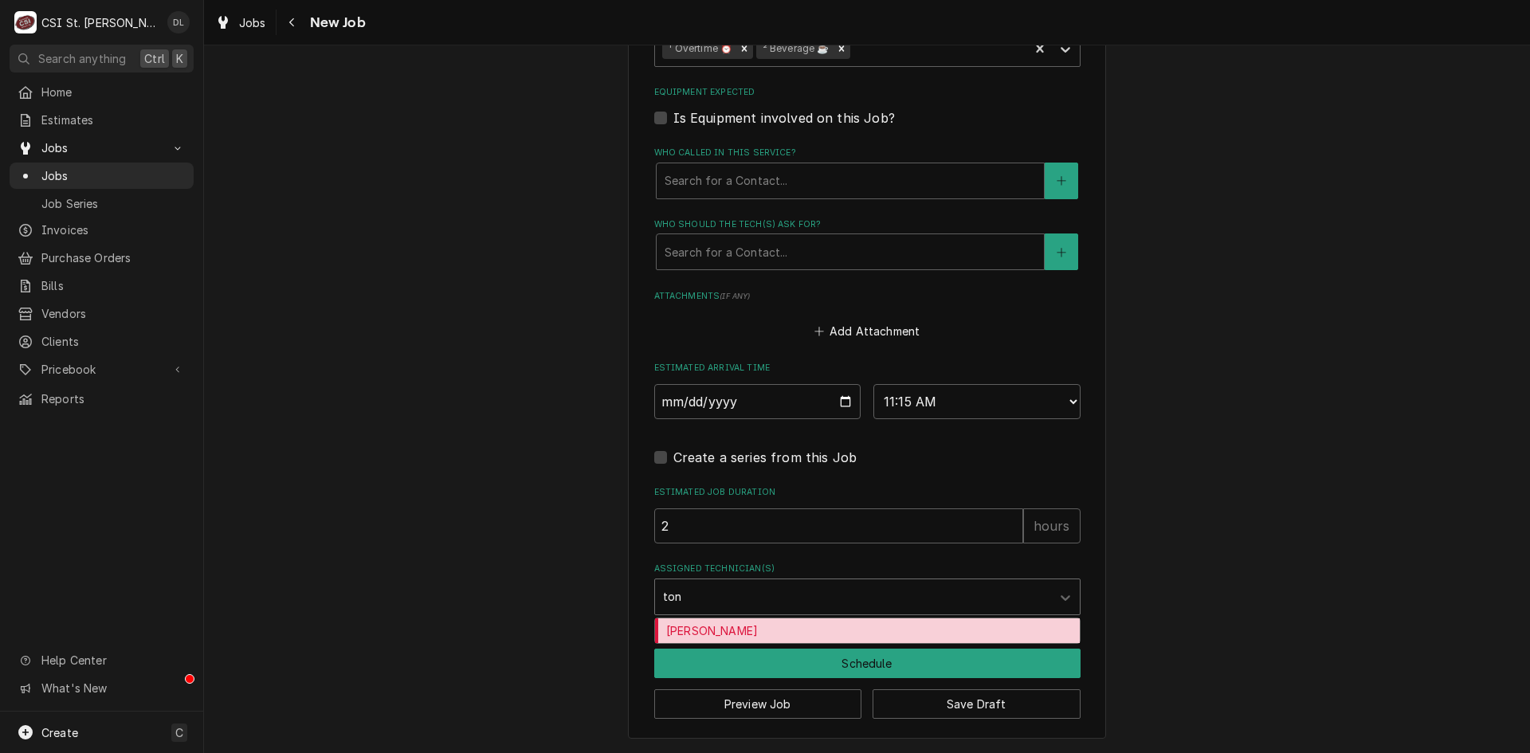
type textarea "x"
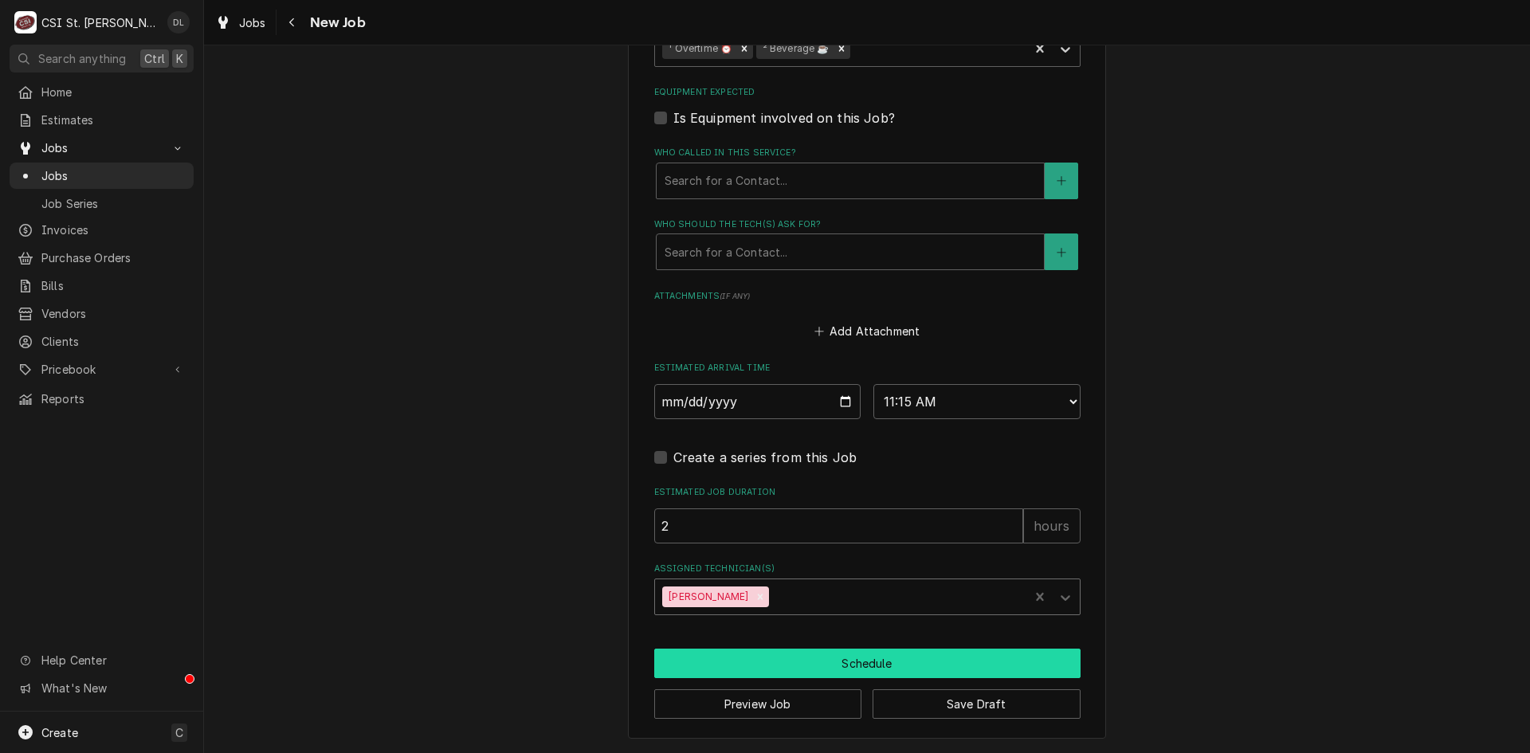
click at [870, 655] on button "Schedule" at bounding box center [867, 663] width 426 height 29
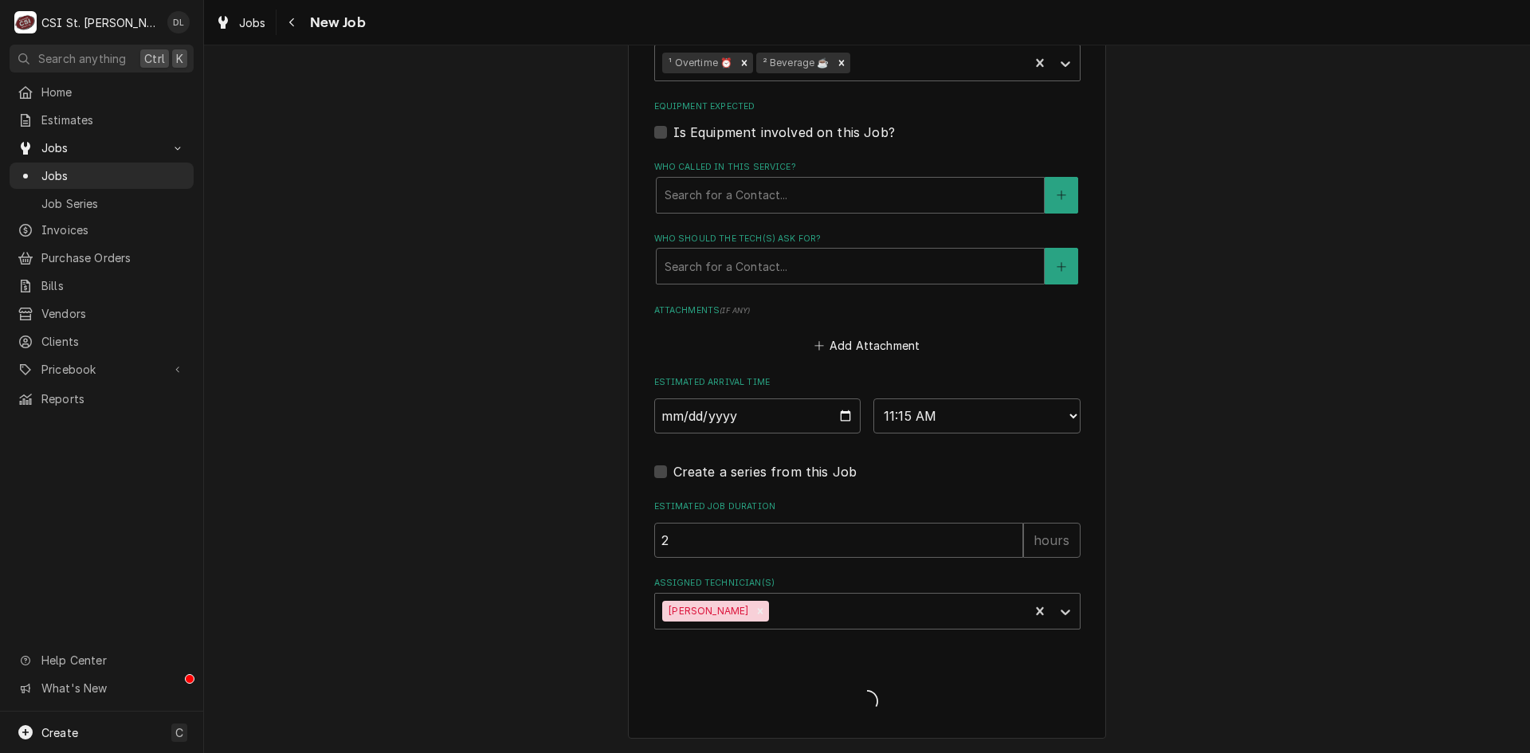
scroll to position [1200, 0]
type textarea "x"
